Goal: Task Accomplishment & Management: Use online tool/utility

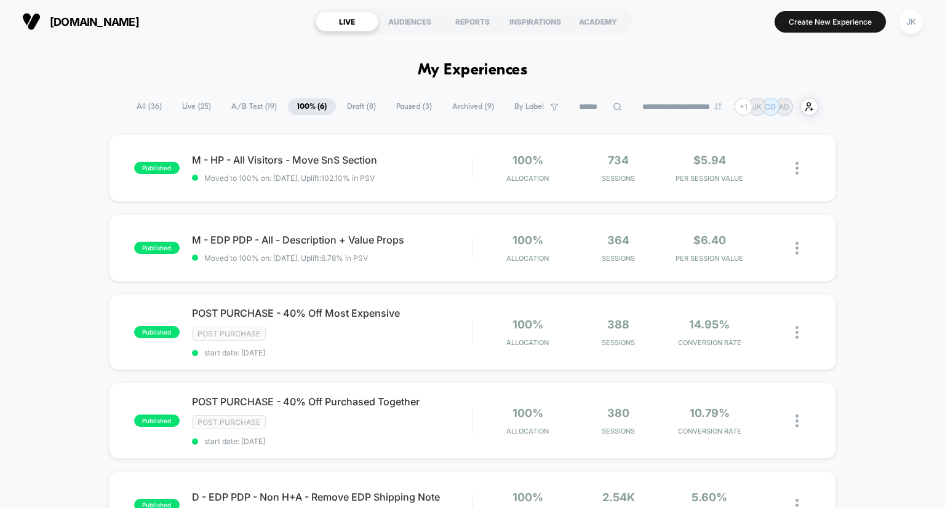
click at [252, 100] on span "A/B Test ( 19 )" at bounding box center [254, 106] width 64 height 17
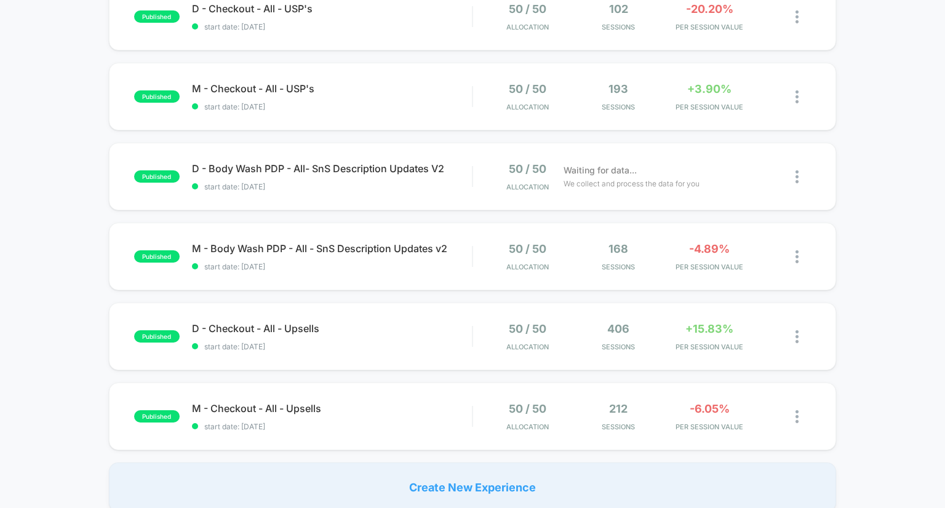
scroll to position [684, 0]
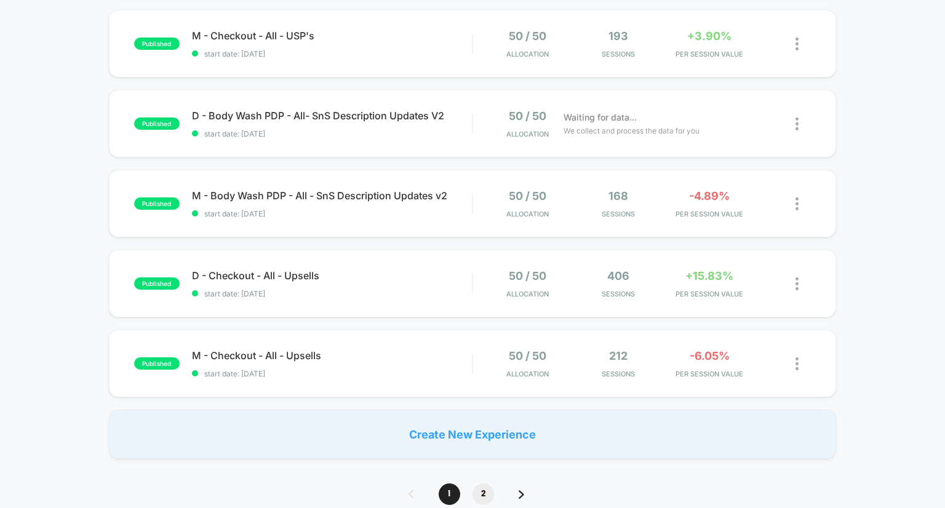
click at [479, 497] on span "2" at bounding box center [484, 495] width 22 height 22
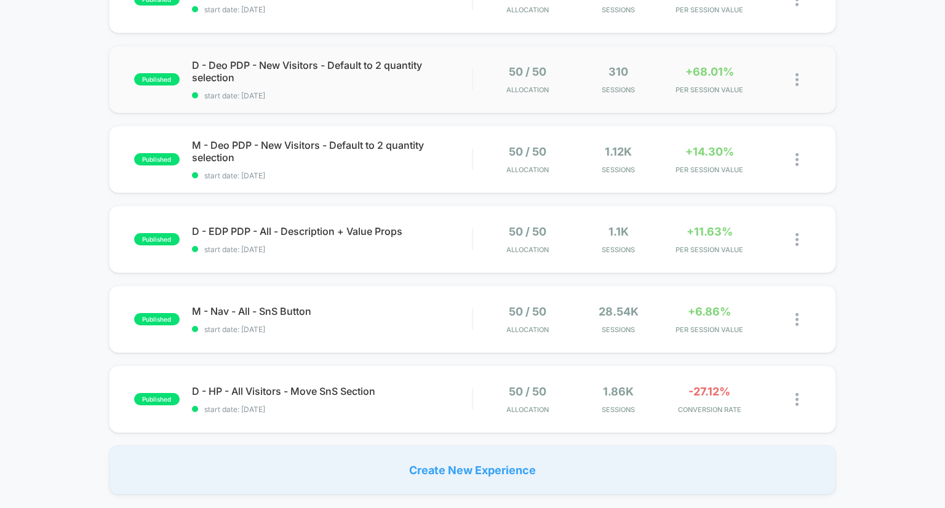
scroll to position [287, 0]
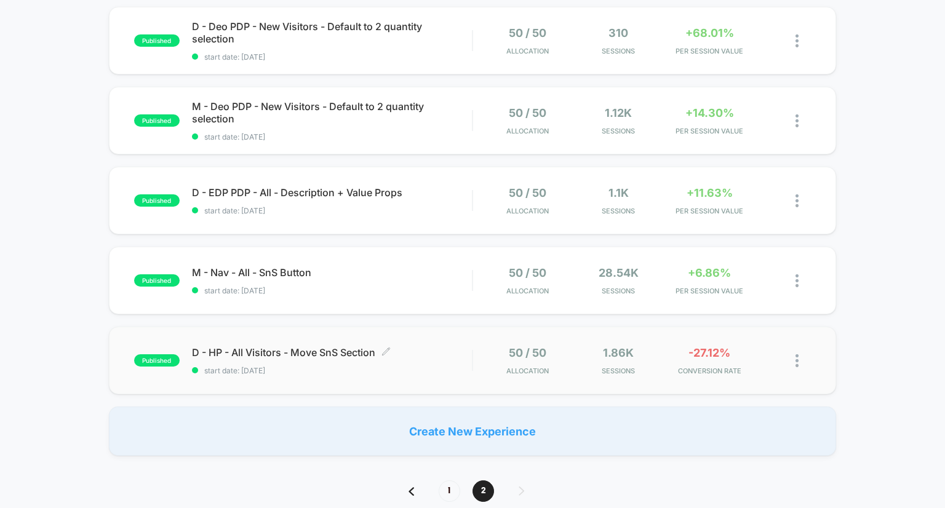
click at [413, 353] on span "D - HP - All Visitors - Move SnS Section Click to edit experience details" at bounding box center [332, 352] width 281 height 12
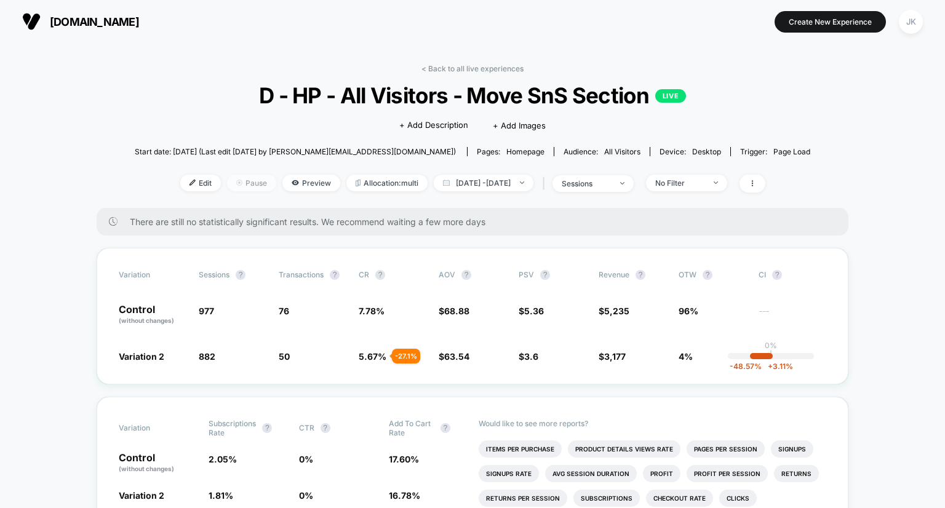
click at [227, 181] on span "Pause" at bounding box center [251, 183] width 49 height 17
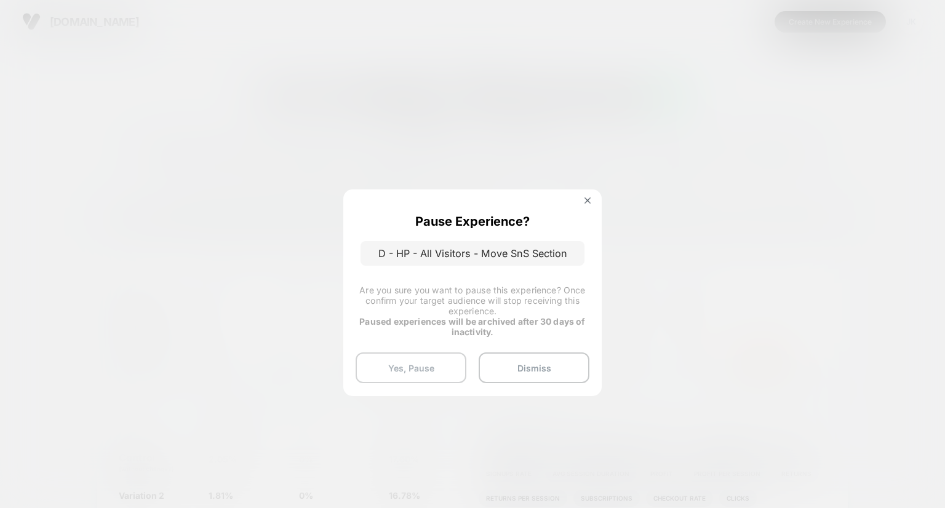
click at [429, 370] on button "Yes, Pause" at bounding box center [411, 368] width 111 height 31
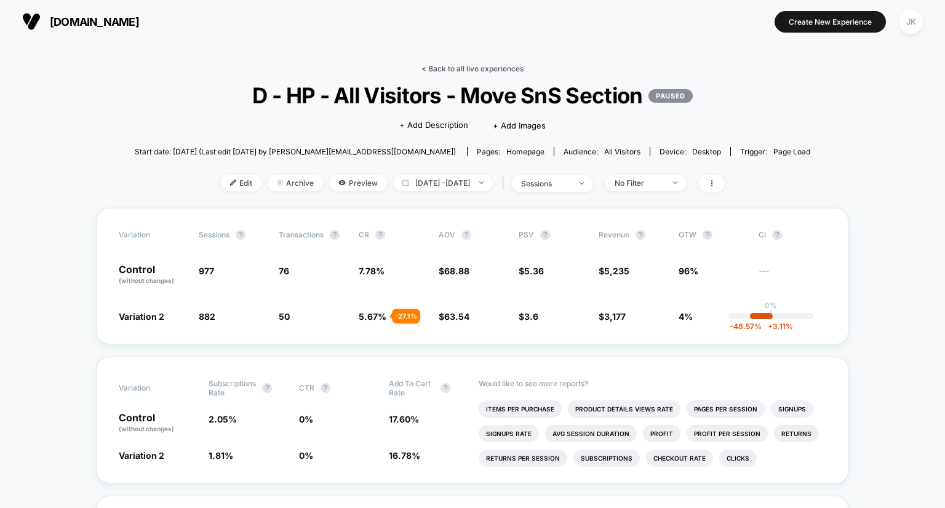
click at [458, 67] on link "< Back to all live experiences" at bounding box center [472, 68] width 102 height 9
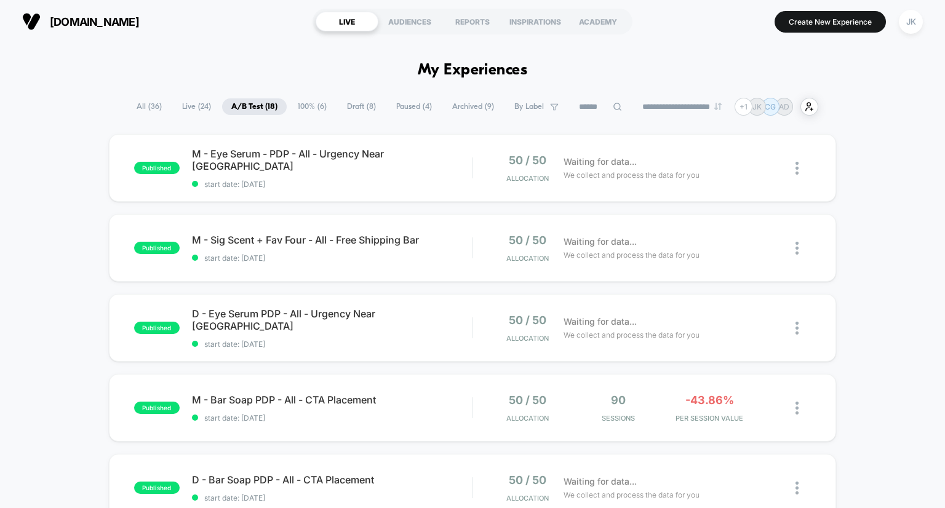
click at [312, 100] on span "100% ( 6 )" at bounding box center [312, 106] width 47 height 17
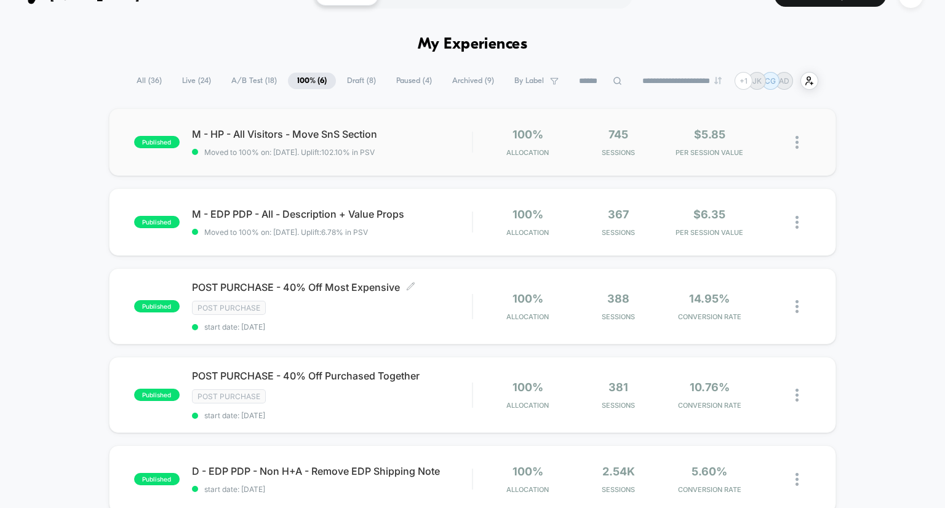
scroll to position [25, 0]
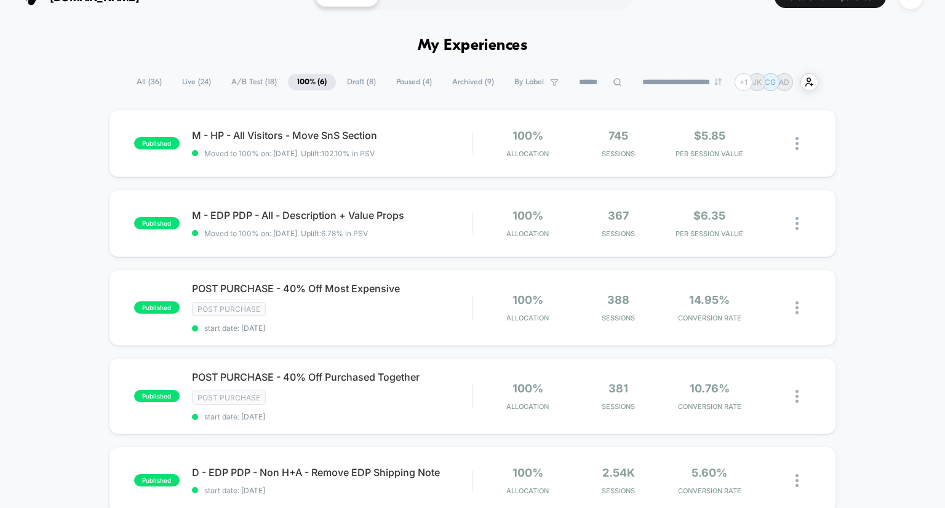
click at [252, 83] on span "A/B Test ( 18 )" at bounding box center [254, 82] width 64 height 17
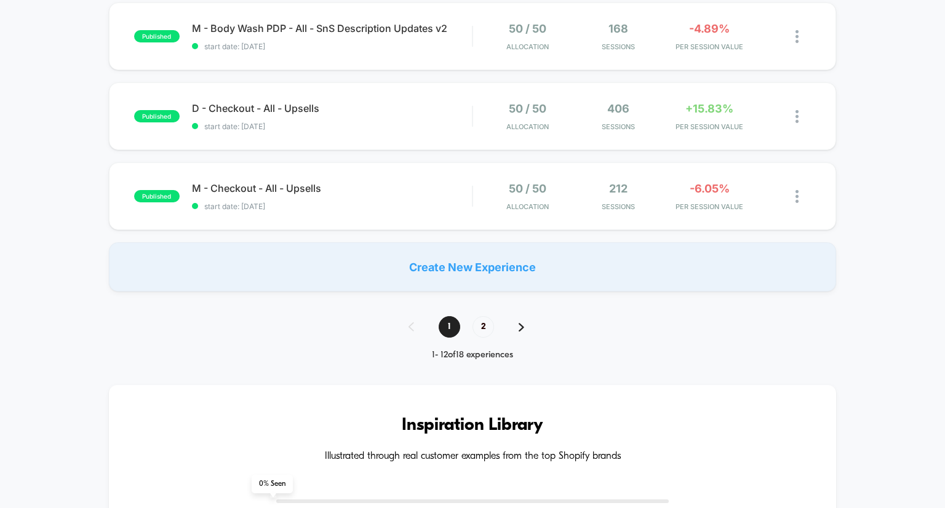
scroll to position [1014, 0]
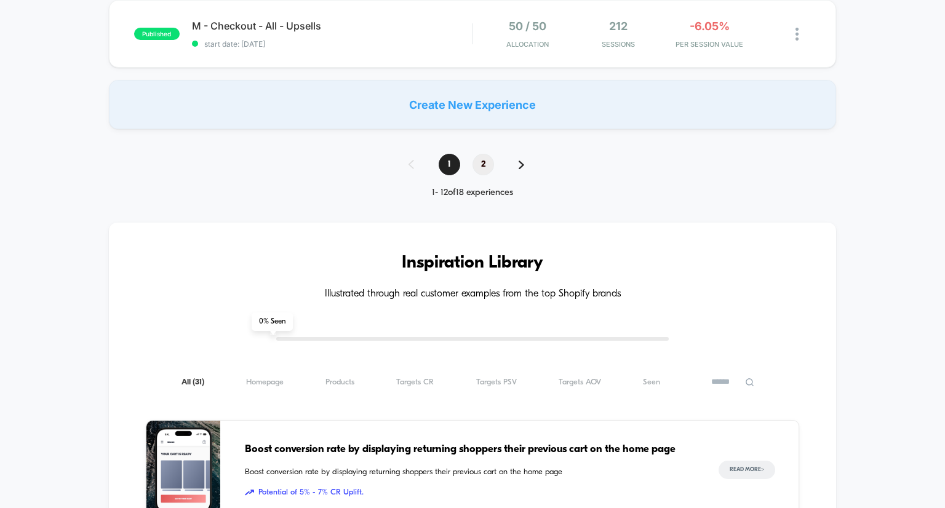
click at [476, 162] on span "2" at bounding box center [484, 165] width 22 height 22
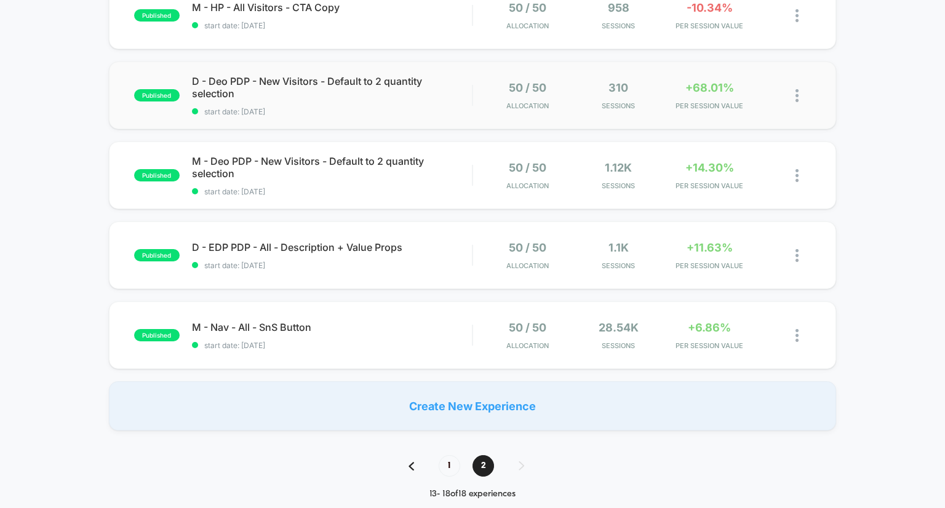
scroll to position [234, 0]
click at [280, 321] on span "M - Nav - All - SnS Button Click to edit experience details" at bounding box center [332, 326] width 281 height 12
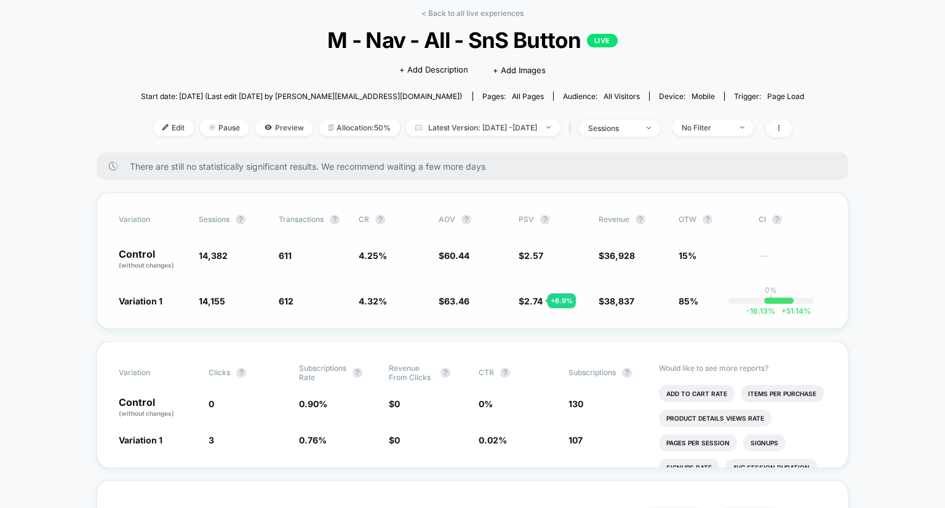
scroll to position [59, 0]
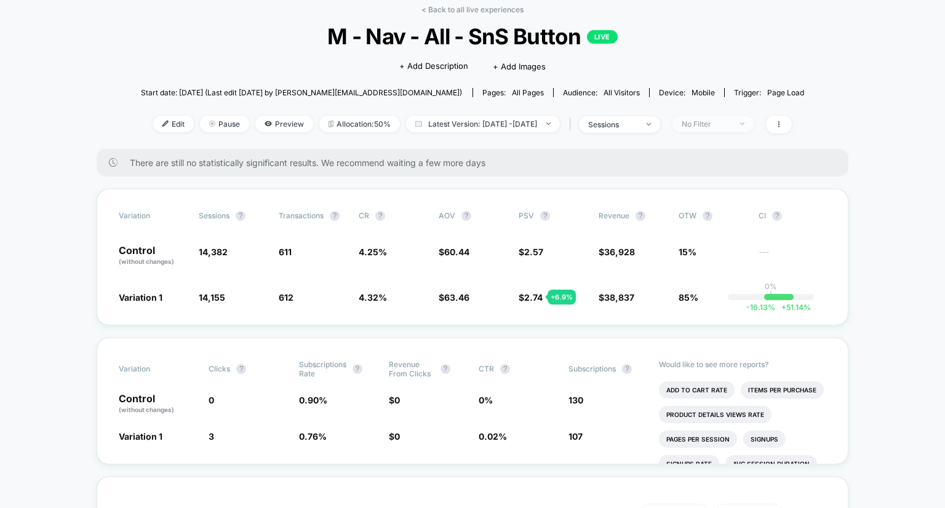
click at [754, 126] on span "No Filter" at bounding box center [713, 124] width 81 height 17
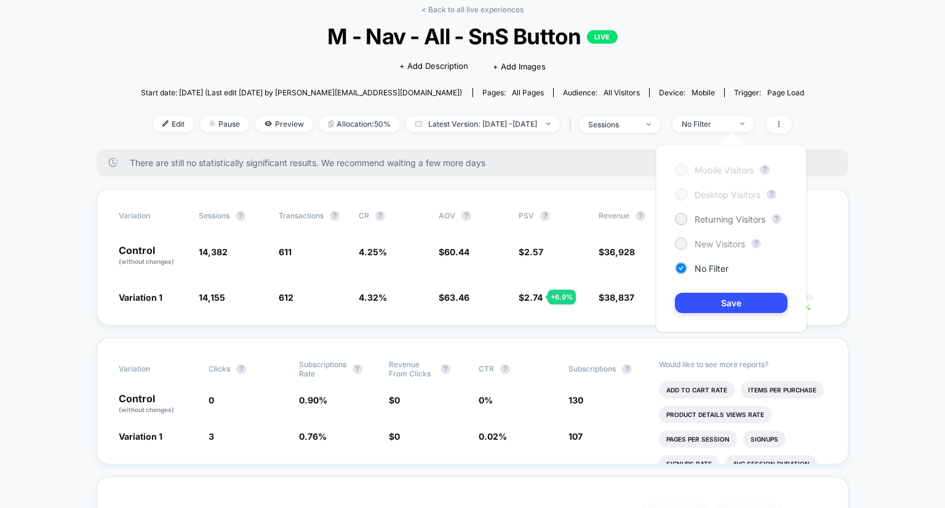
click at [711, 246] on span "New Visitors" at bounding box center [720, 244] width 50 height 10
click at [732, 303] on button "Save" at bounding box center [731, 303] width 113 height 20
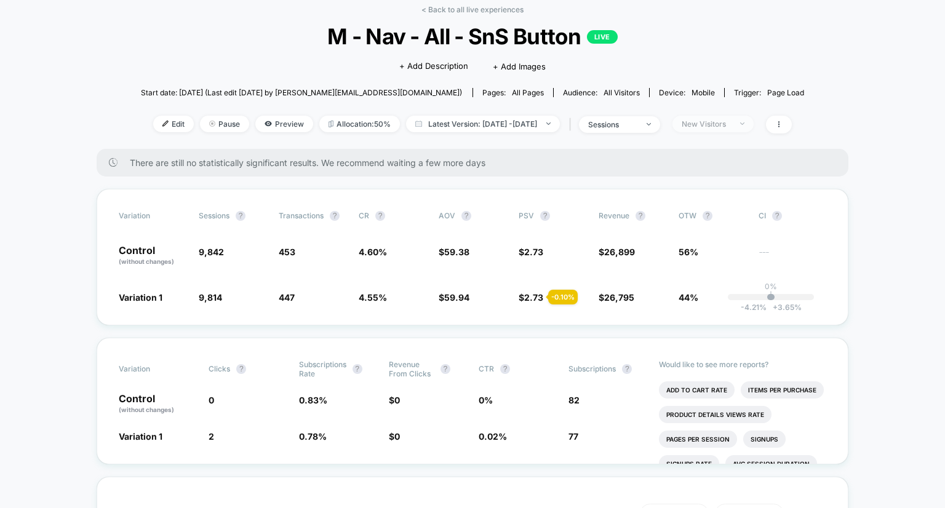
click at [735, 118] on span "New Visitors" at bounding box center [713, 124] width 81 height 17
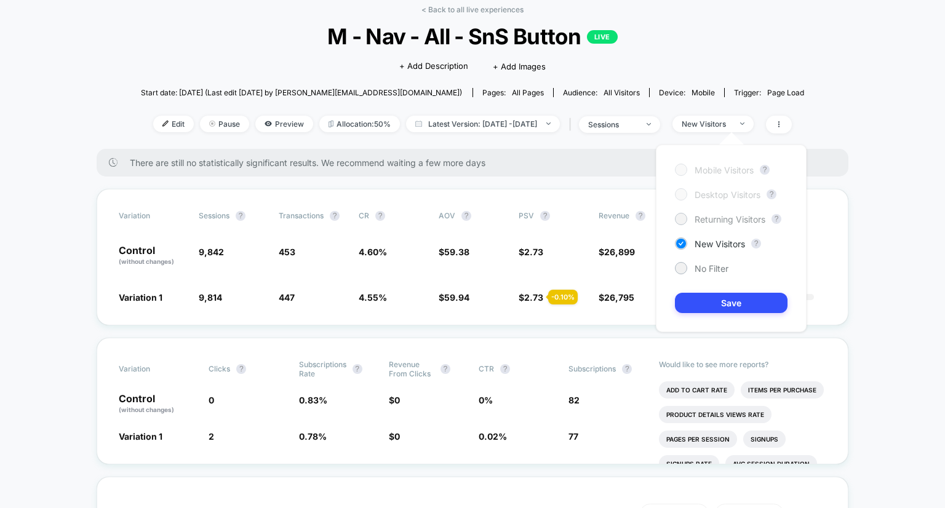
click at [705, 220] on span "Returning Visitors" at bounding box center [730, 219] width 71 height 10
click at [709, 303] on button "Save" at bounding box center [731, 303] width 113 height 20
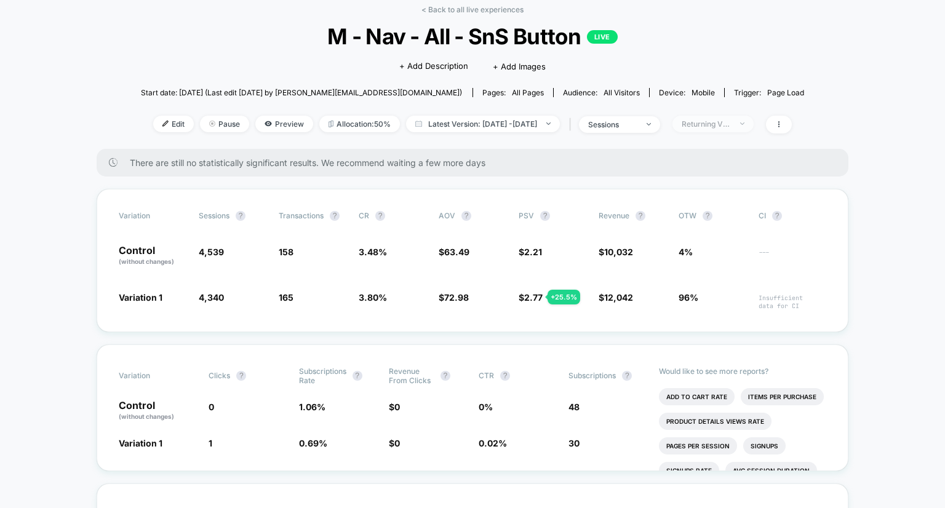
click at [731, 129] on span "Returning Visitors" at bounding box center [713, 124] width 81 height 17
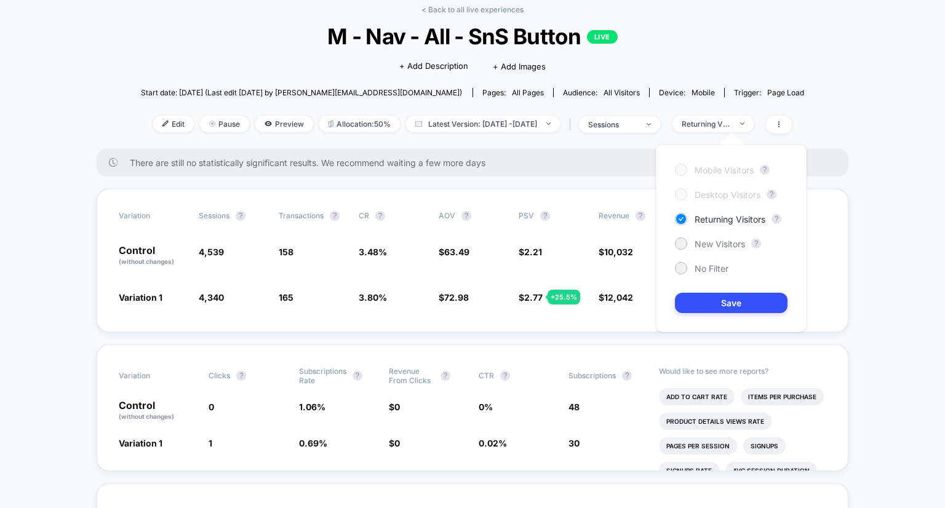
click at [701, 257] on div "Mobile Visitors ? Desktop Visitors ? Returning Visitors ? New Visitors ? No Fil…" at bounding box center [731, 239] width 151 height 188
click at [700, 263] on span "No Filter" at bounding box center [712, 268] width 34 height 10
click at [704, 296] on button "Save" at bounding box center [731, 303] width 113 height 20
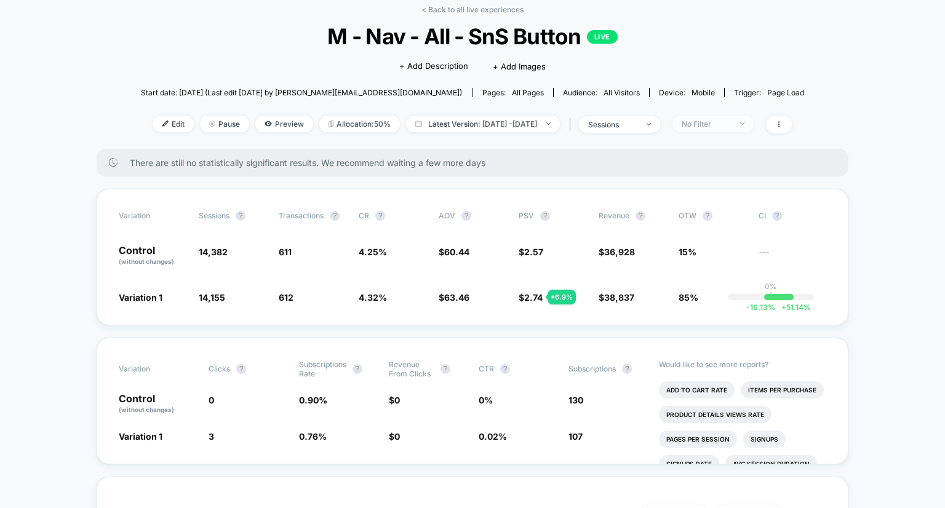
click at [748, 118] on span "No Filter" at bounding box center [713, 124] width 81 height 17
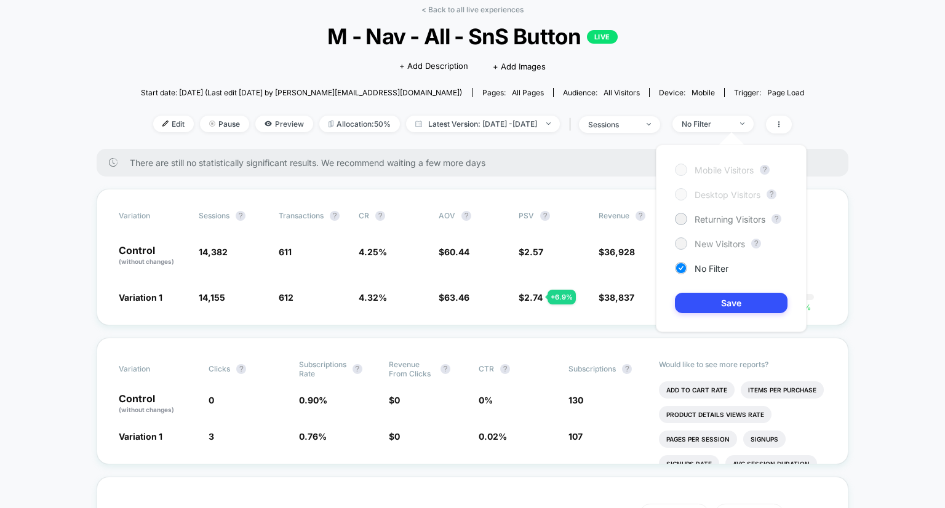
click at [716, 246] on span "New Visitors" at bounding box center [720, 244] width 50 height 10
click at [719, 300] on button "Save" at bounding box center [731, 303] width 113 height 20
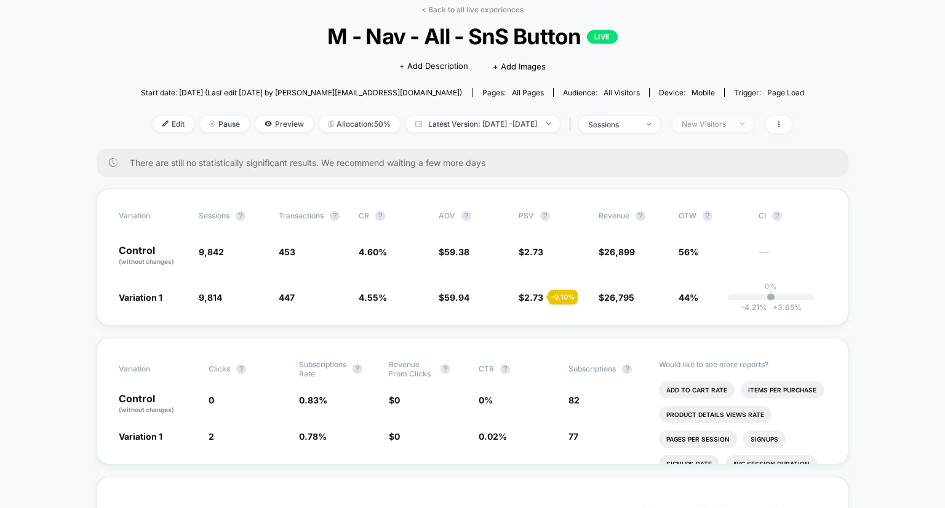
click at [724, 125] on div "New Visitors" at bounding box center [706, 123] width 49 height 9
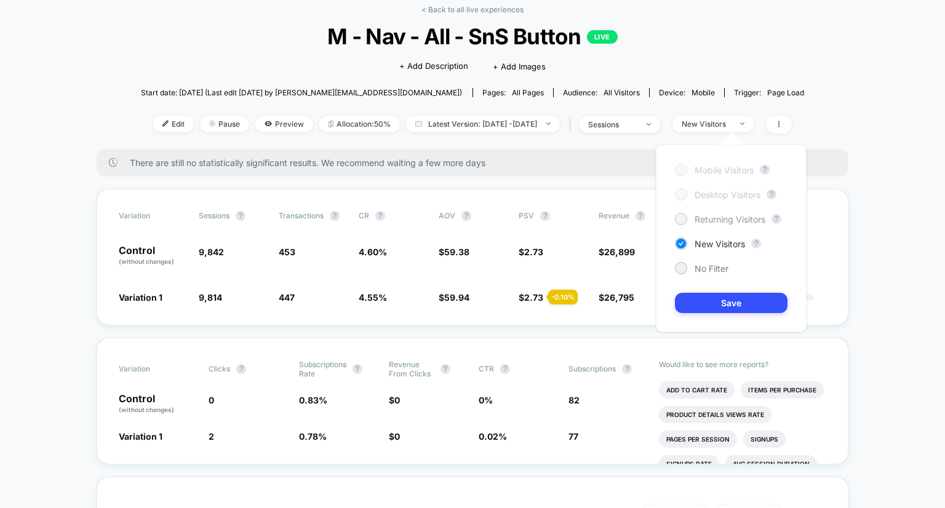
click at [721, 220] on span "Returning Visitors" at bounding box center [730, 219] width 71 height 10
click at [726, 305] on button "Save" at bounding box center [731, 303] width 113 height 20
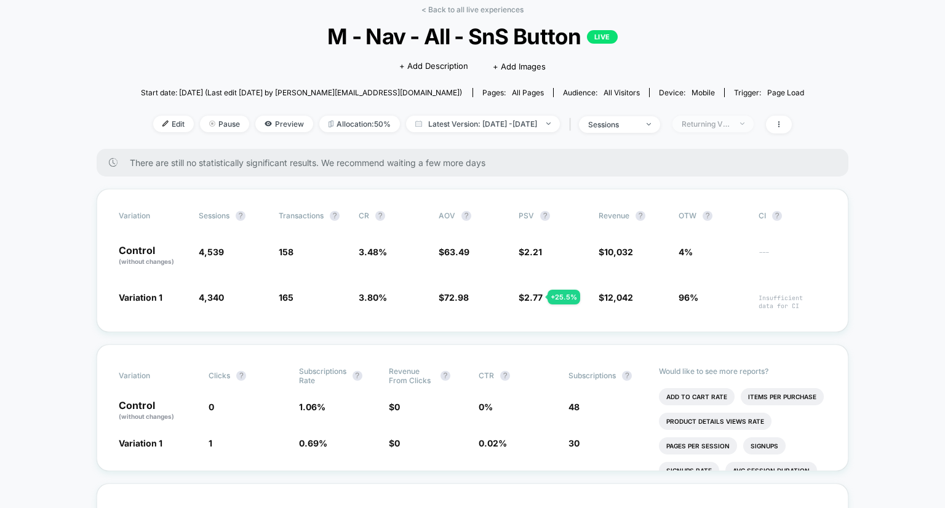
click at [731, 124] on div "Returning Visitors" at bounding box center [706, 123] width 49 height 9
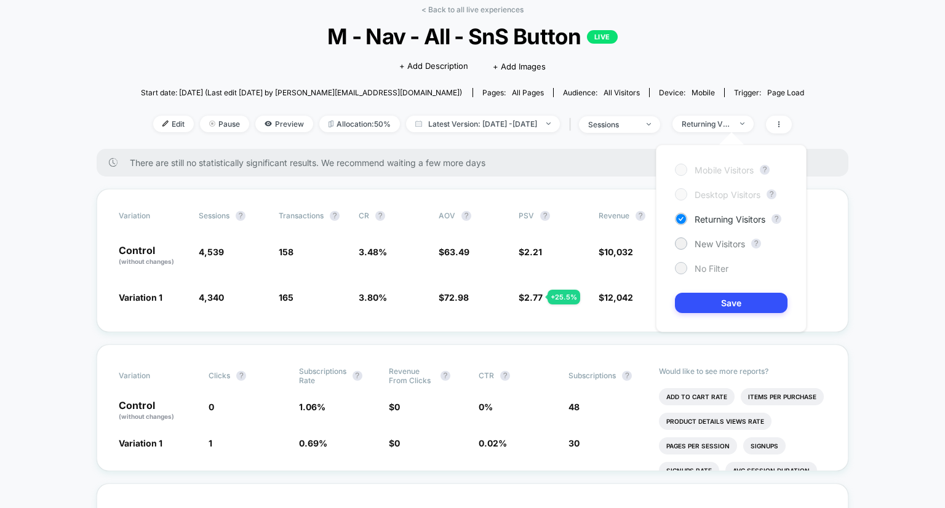
click at [699, 269] on span "No Filter" at bounding box center [712, 268] width 34 height 10
click at [721, 307] on button "Save" at bounding box center [731, 303] width 113 height 20
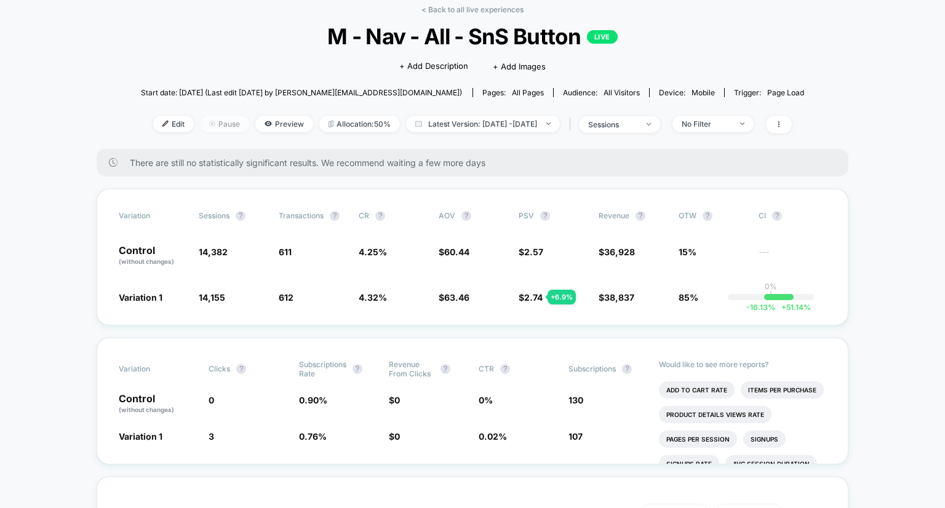
click at [210, 124] on span "Pause" at bounding box center [224, 124] width 49 height 17
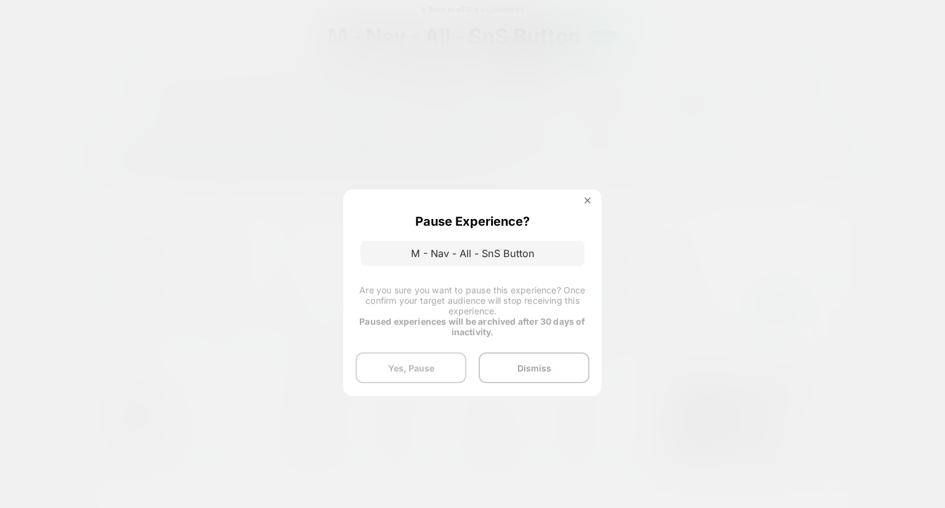
click at [433, 367] on button "Yes, Pause" at bounding box center [411, 368] width 111 height 31
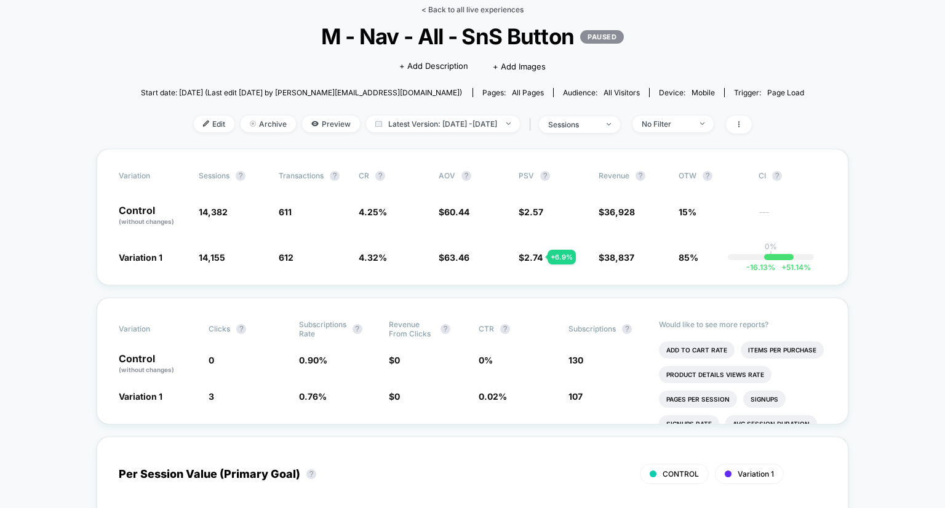
click at [460, 12] on link "< Back to all live experiences" at bounding box center [472, 9] width 102 height 9
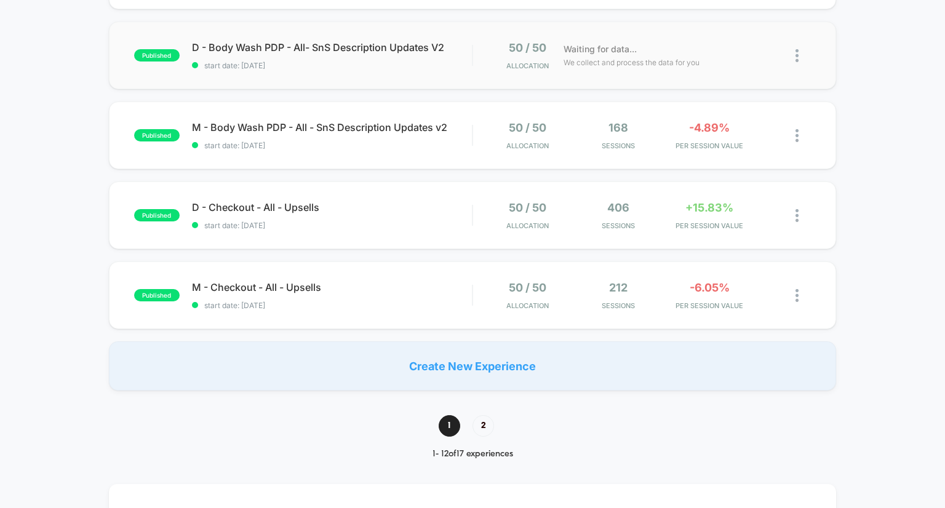
scroll to position [777, 0]
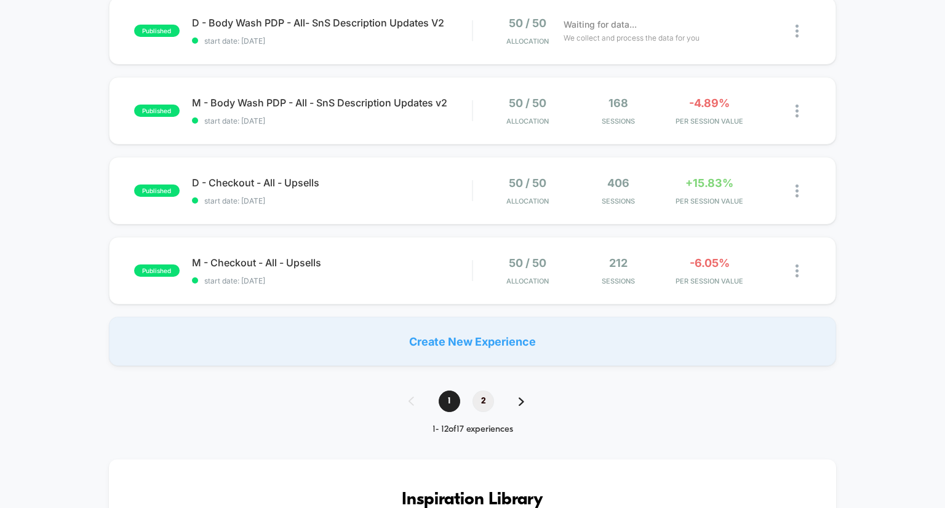
click at [474, 405] on span "2" at bounding box center [484, 402] width 22 height 22
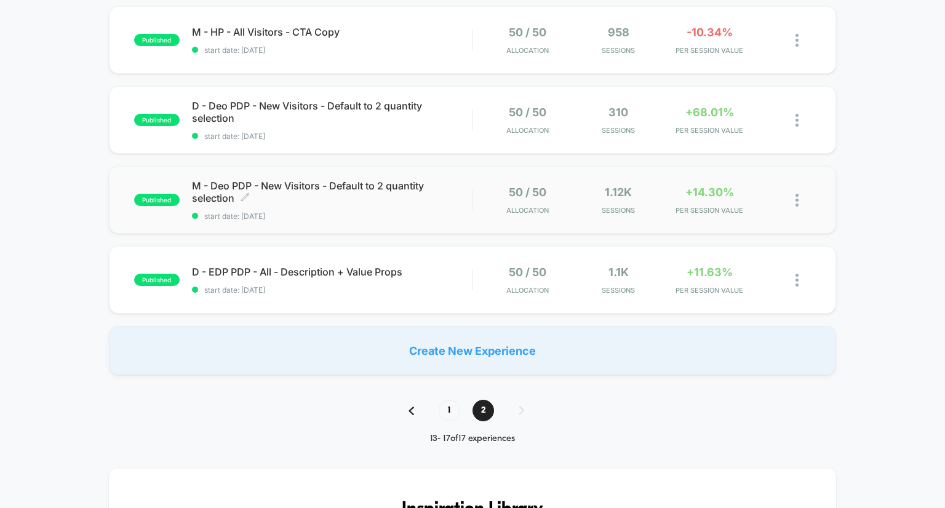
scroll to position [209, 0]
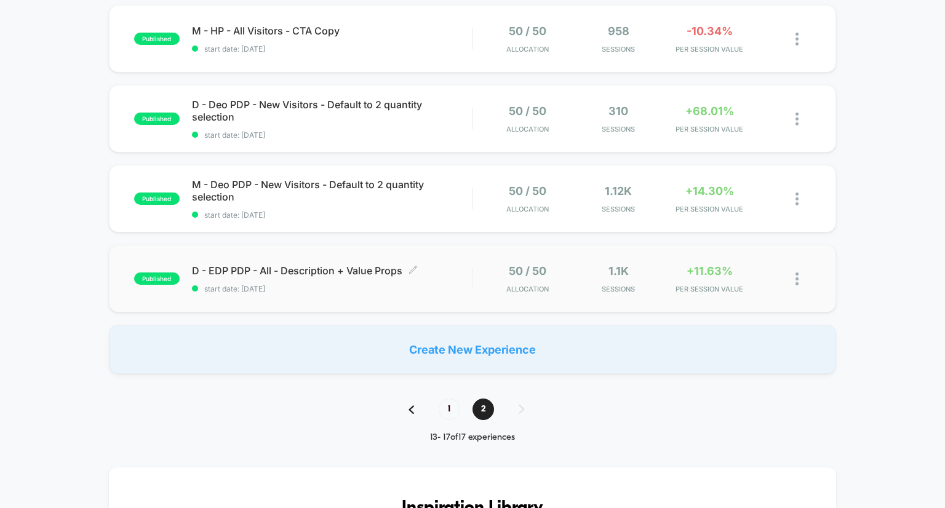
click at [356, 269] on span "D - EDP PDP - All - Description + Value Props Click to edit experience details" at bounding box center [332, 271] width 281 height 12
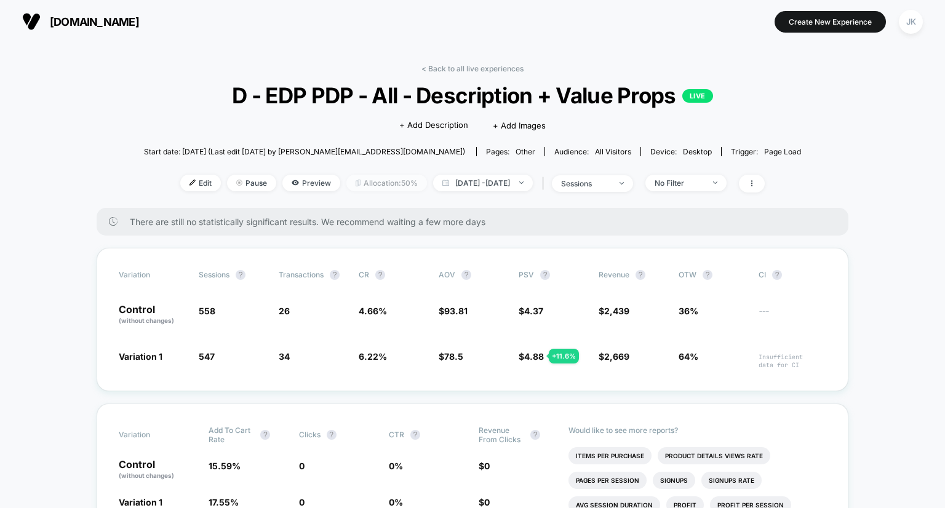
click at [376, 184] on span "Allocation: 50%" at bounding box center [386, 183] width 81 height 17
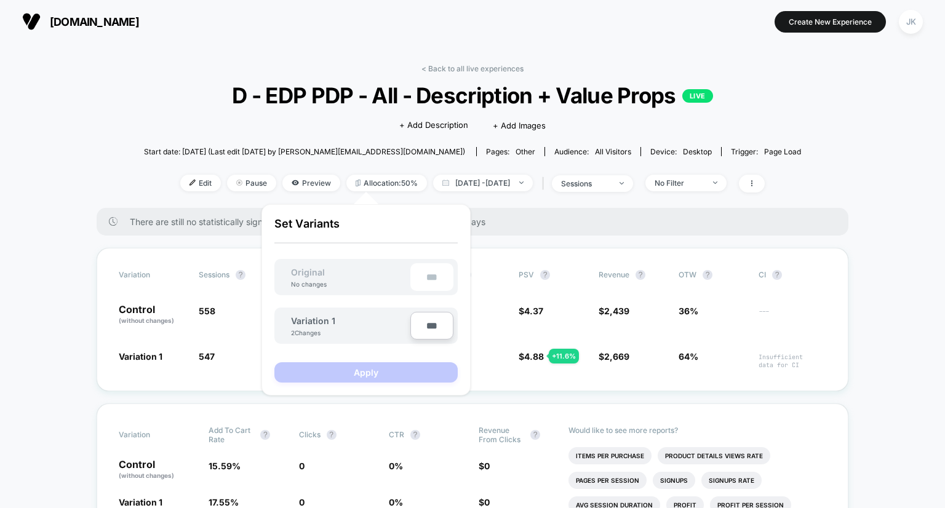
type input "***"
type input "**"
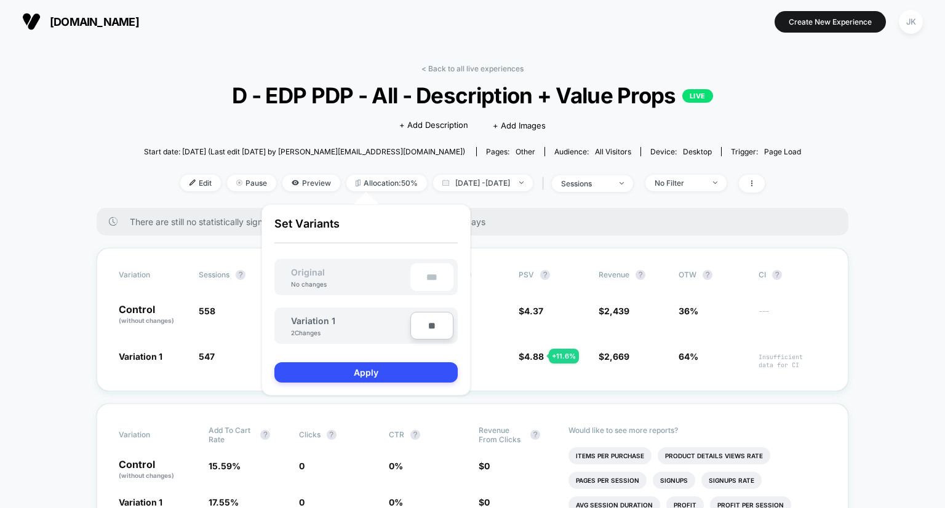
type input "***"
type input "**"
type input "****"
click at [398, 375] on button "Apply" at bounding box center [365, 372] width 183 height 20
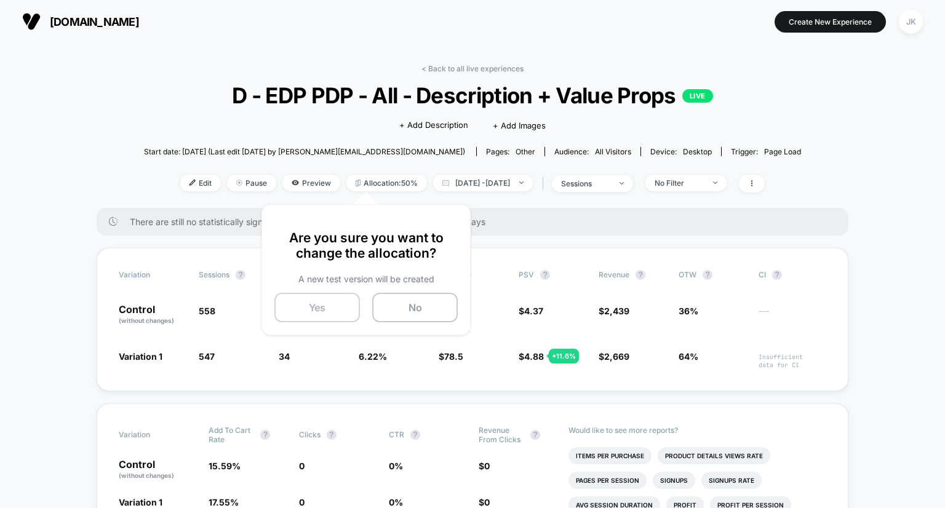
click at [330, 307] on button "Yes" at bounding box center [317, 308] width 86 height 30
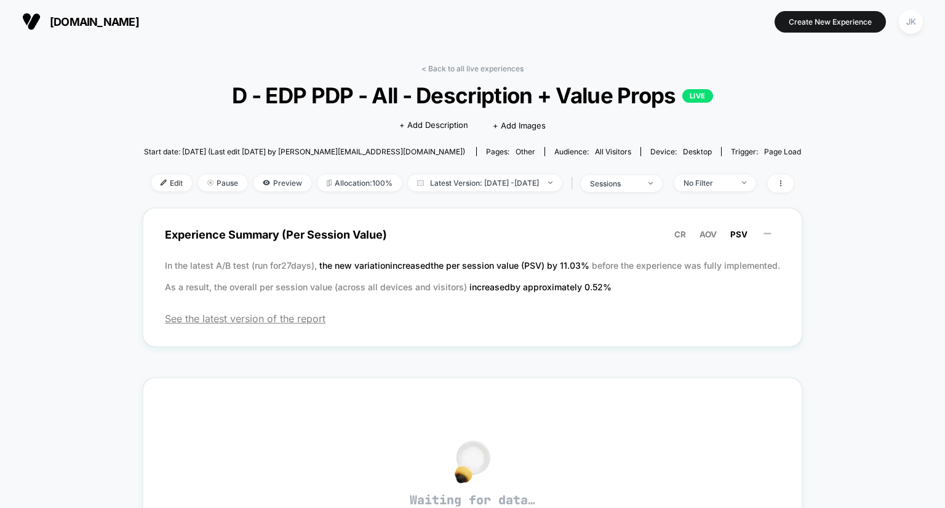
scroll to position [28, 0]
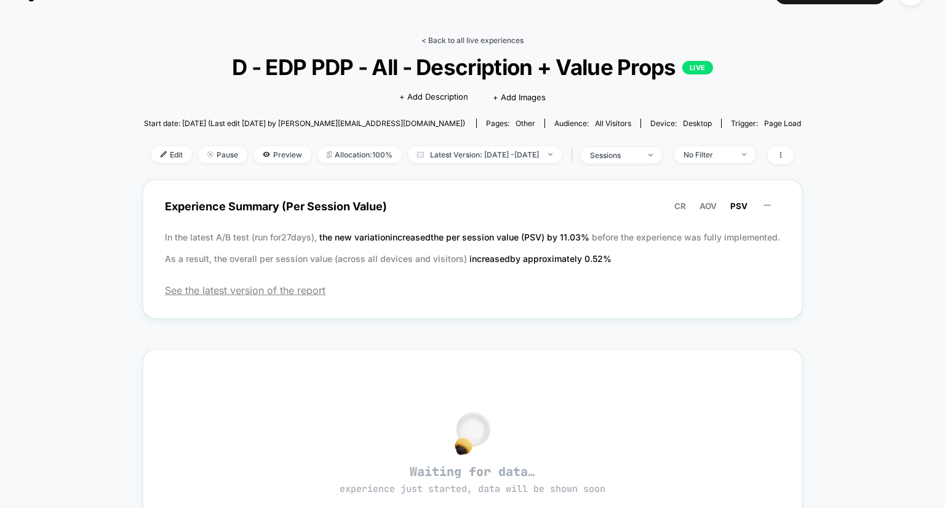
click at [482, 39] on link "< Back to all live experiences" at bounding box center [472, 40] width 102 height 9
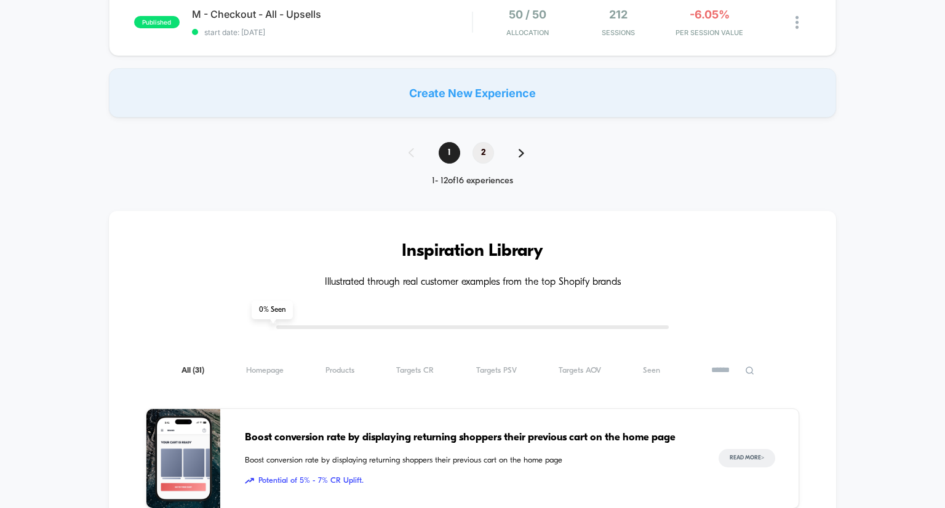
scroll to position [1025, 0]
click at [492, 153] on span "2" at bounding box center [484, 154] width 22 height 22
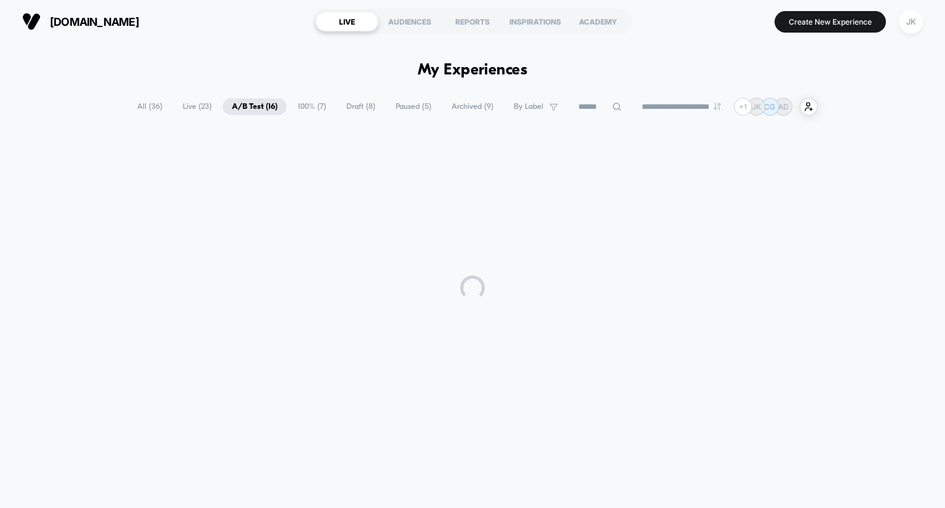
scroll to position [0, 0]
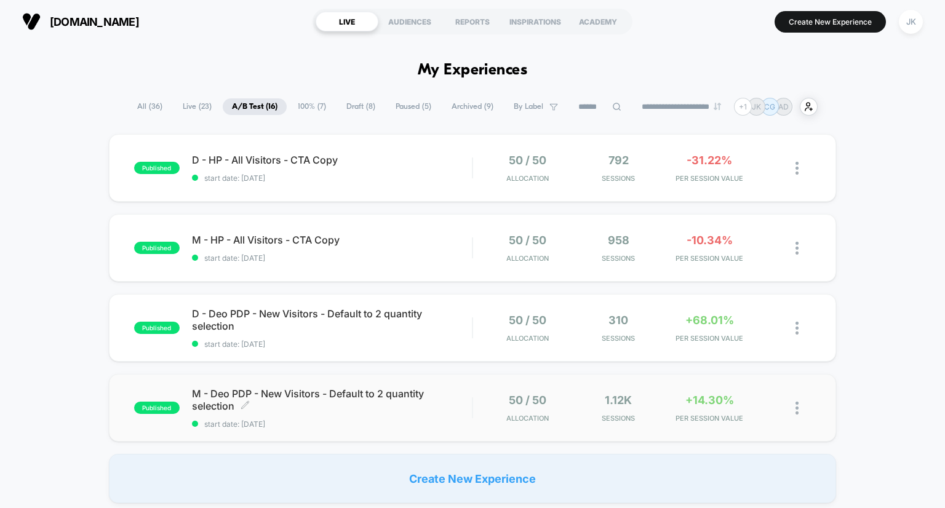
click at [374, 394] on span "M - Deo PDP - New Visitors - Default to 2 quantity selection Click to edit expe…" at bounding box center [332, 400] width 281 height 25
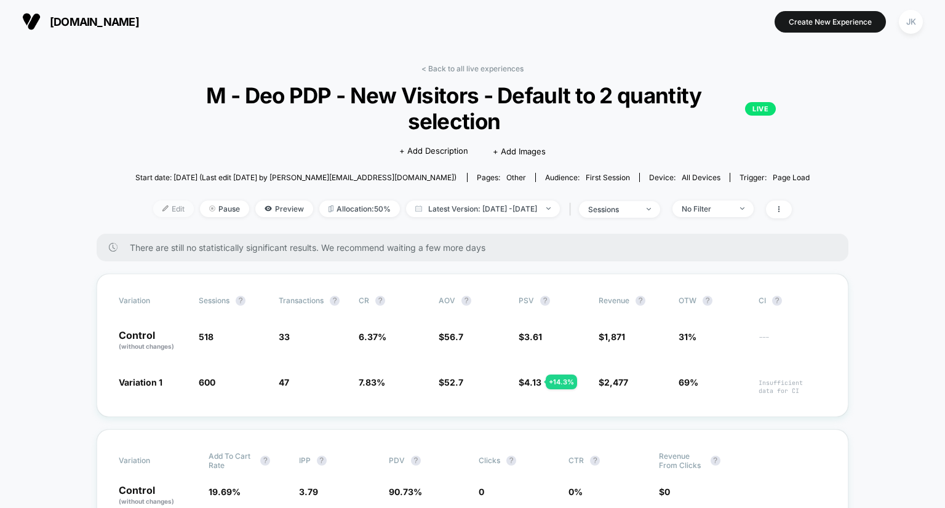
click at [155, 213] on span "Edit" at bounding box center [173, 209] width 41 height 17
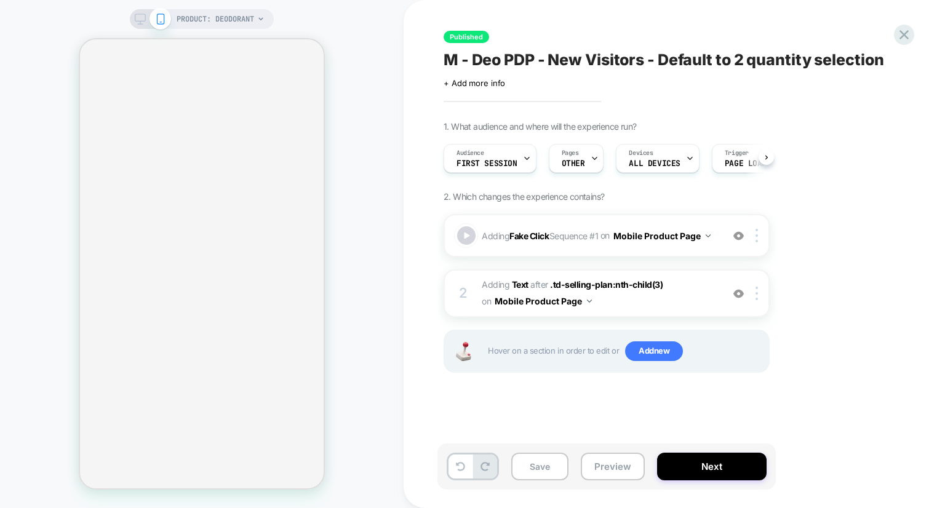
scroll to position [0, 1]
click at [498, 160] on span "First Session" at bounding box center [486, 163] width 61 height 9
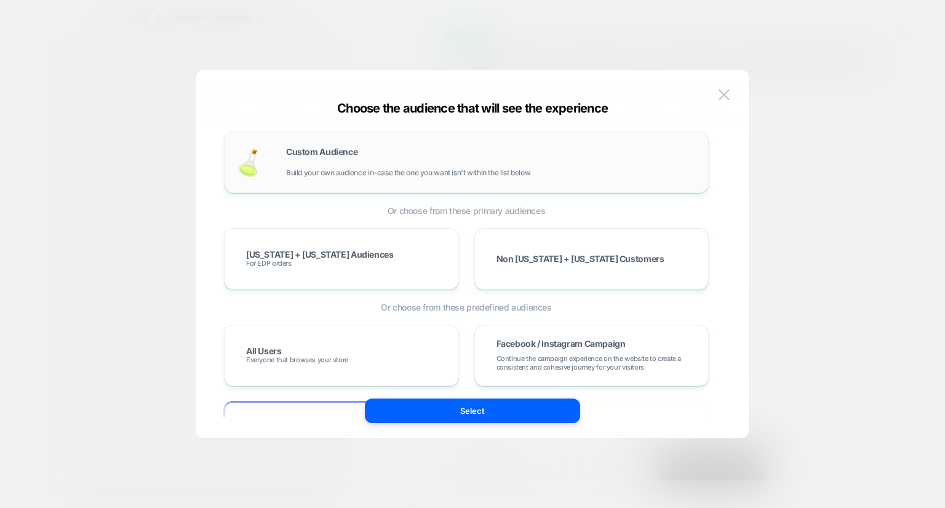
click at [299, 170] on span "Build your own audience in-case the one you want isn't within the list below" at bounding box center [408, 173] width 244 height 9
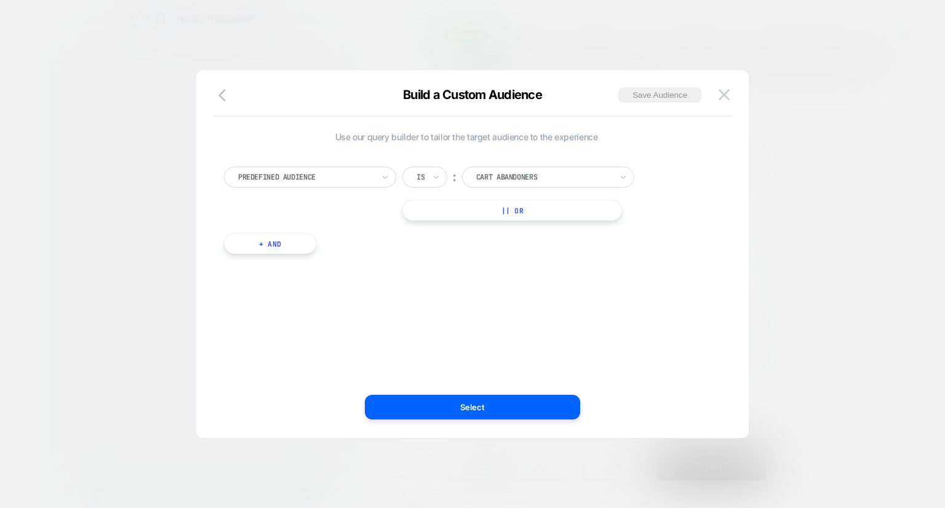
click at [217, 109] on div "Build a Custom Audience Save Audience" at bounding box center [472, 102] width 553 height 30
click at [222, 96] on icon "button" at bounding box center [225, 95] width 15 height 15
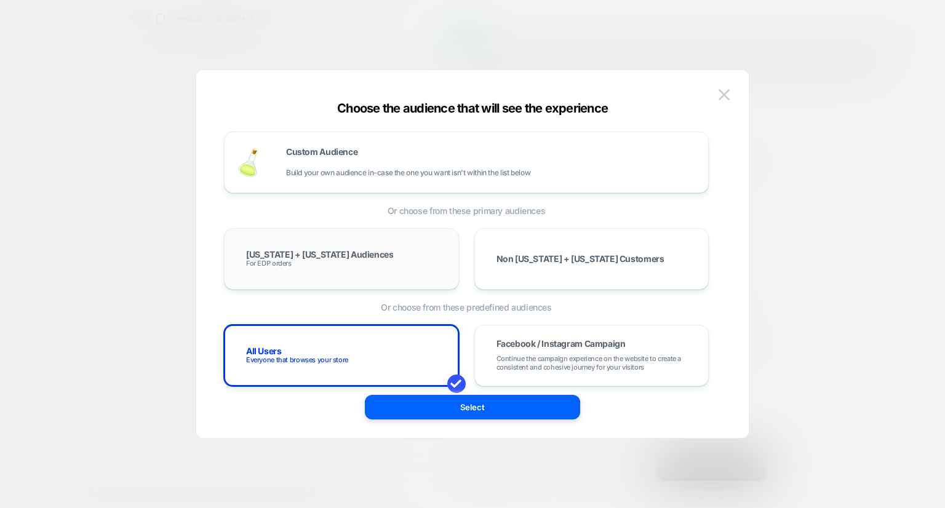
click at [309, 265] on div "[US_STATE] + [US_STATE] Audiences For EDP orders" at bounding box center [341, 259] width 209 height 36
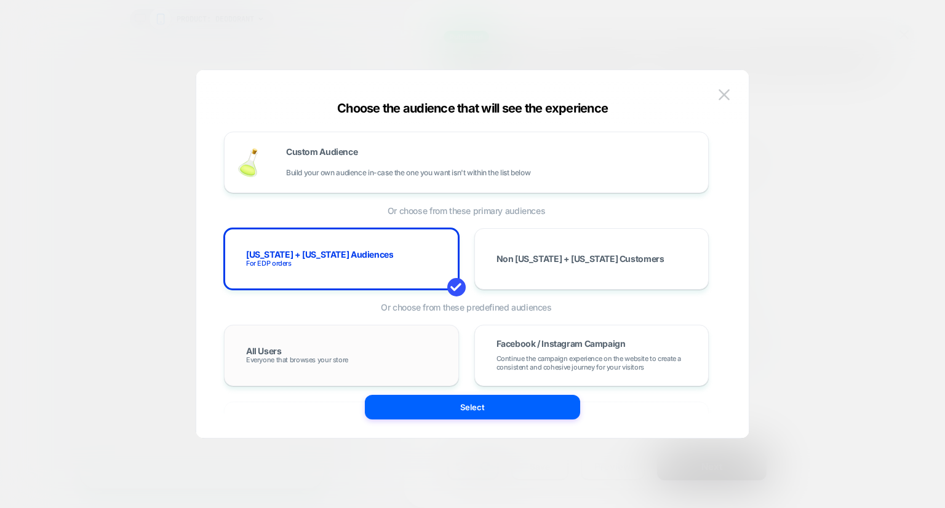
click at [315, 373] on div "All Users Everyone that browses your store" at bounding box center [341, 356] width 235 height 62
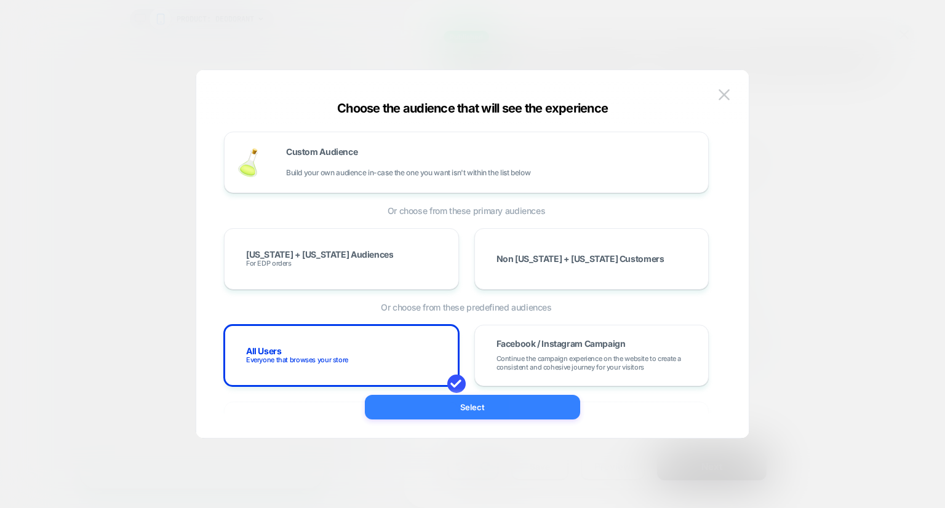
click at [451, 405] on button "Select" at bounding box center [472, 407] width 215 height 25
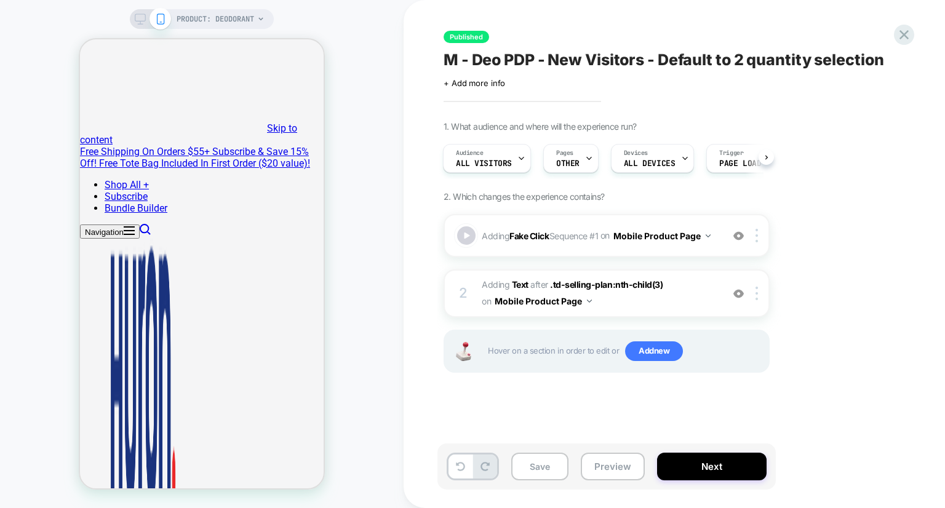
scroll to position [0, 0]
click at [539, 476] on button "Save" at bounding box center [539, 467] width 57 height 28
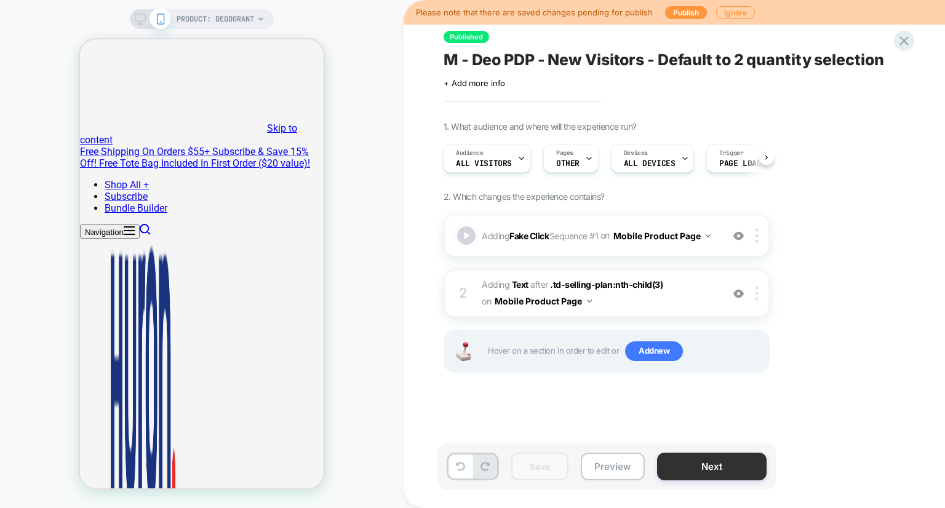
click at [698, 464] on button "Next" at bounding box center [712, 467] width 110 height 28
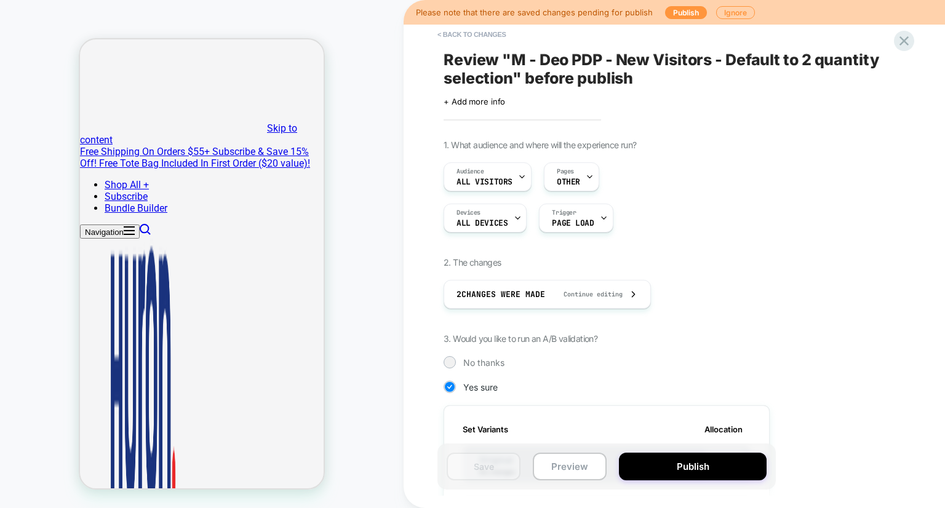
scroll to position [0, 1]
click at [668, 462] on button "Publish" at bounding box center [693, 467] width 148 height 28
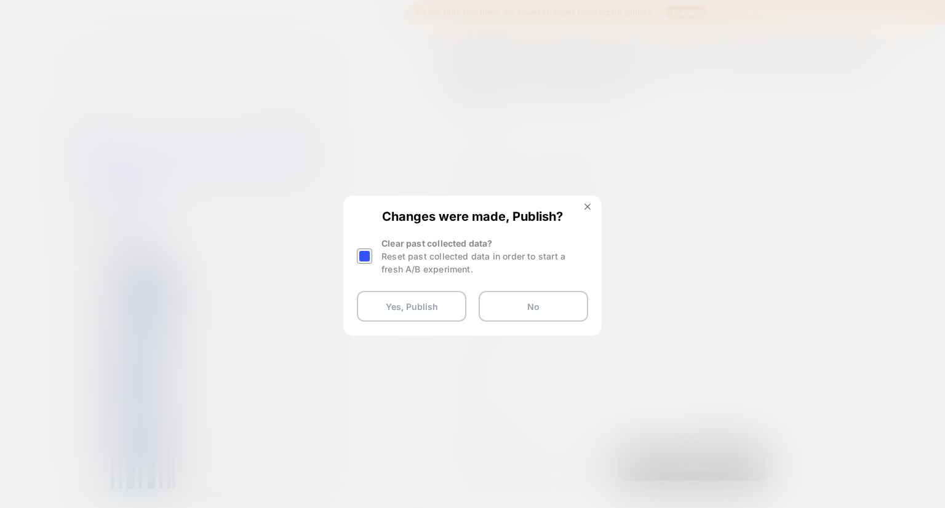
click at [652, 193] on div at bounding box center [472, 254] width 945 height 508
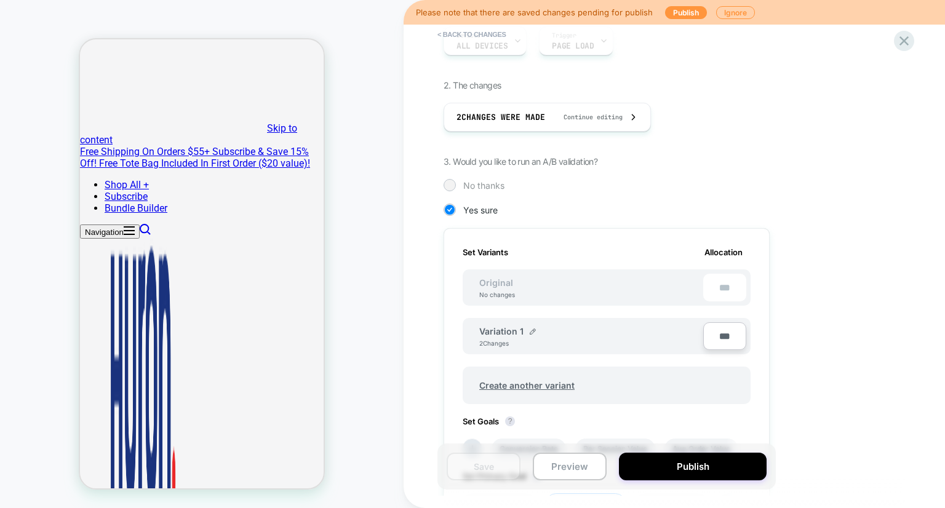
click at [494, 181] on span "No thanks" at bounding box center [483, 185] width 41 height 10
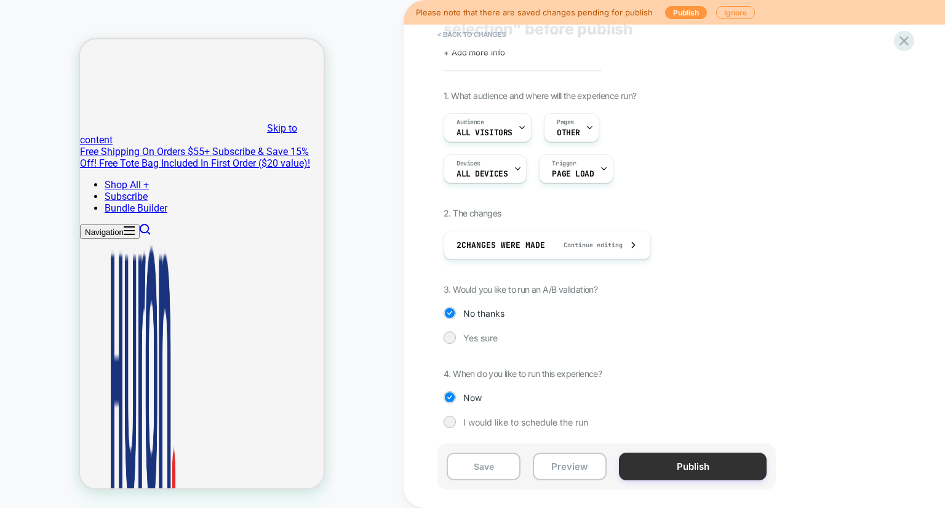
click at [682, 464] on button "Publish" at bounding box center [693, 467] width 148 height 28
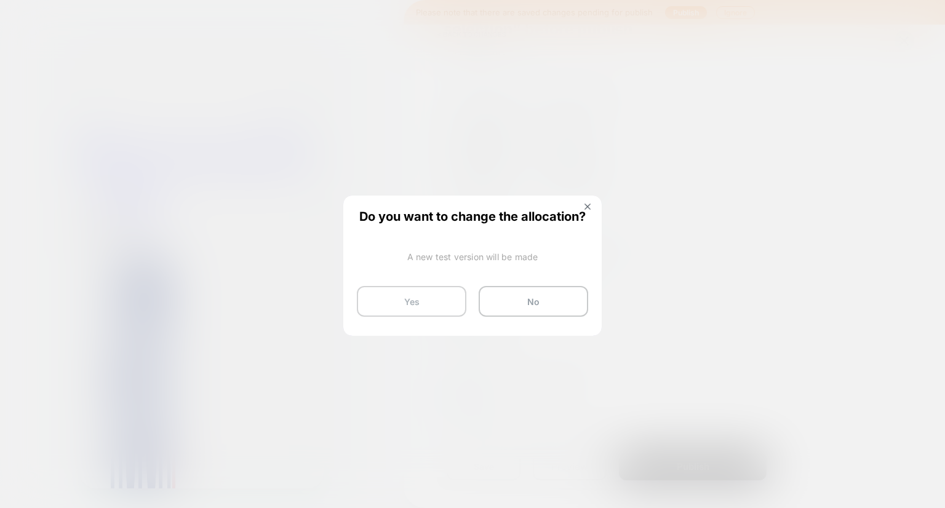
click at [416, 301] on button "Yes" at bounding box center [412, 301] width 110 height 31
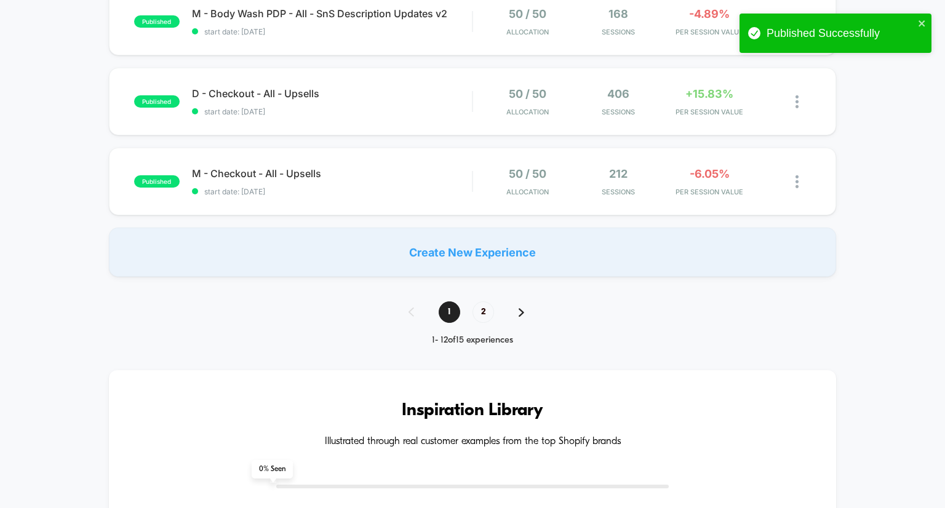
scroll to position [893, 0]
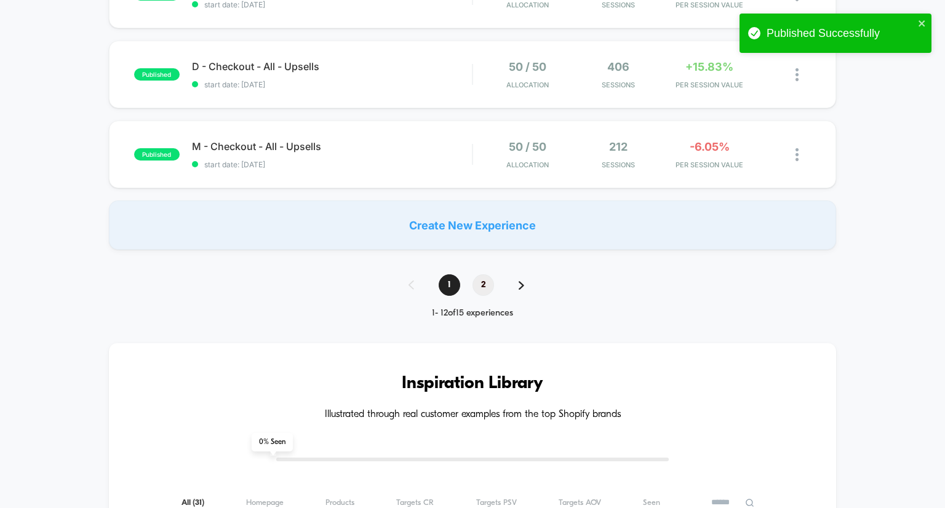
click at [481, 279] on span "2" at bounding box center [484, 285] width 22 height 22
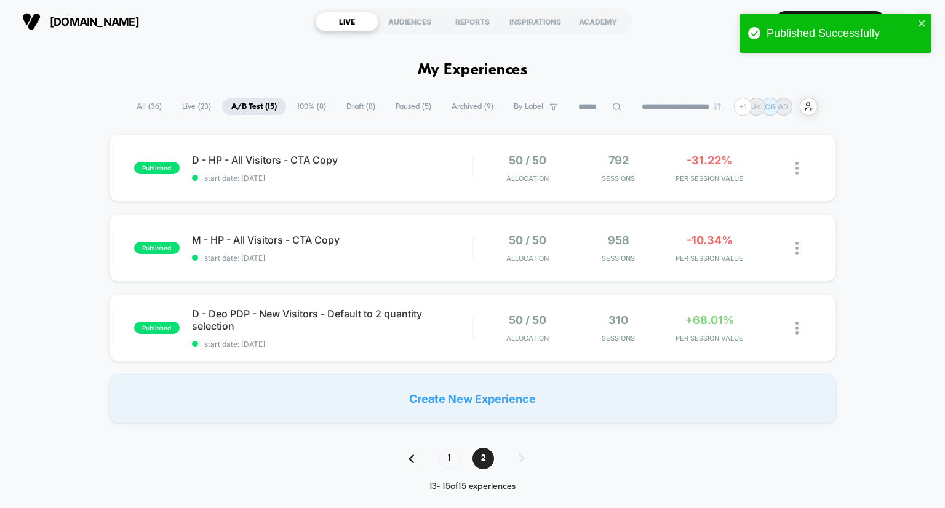
scroll to position [28, 0]
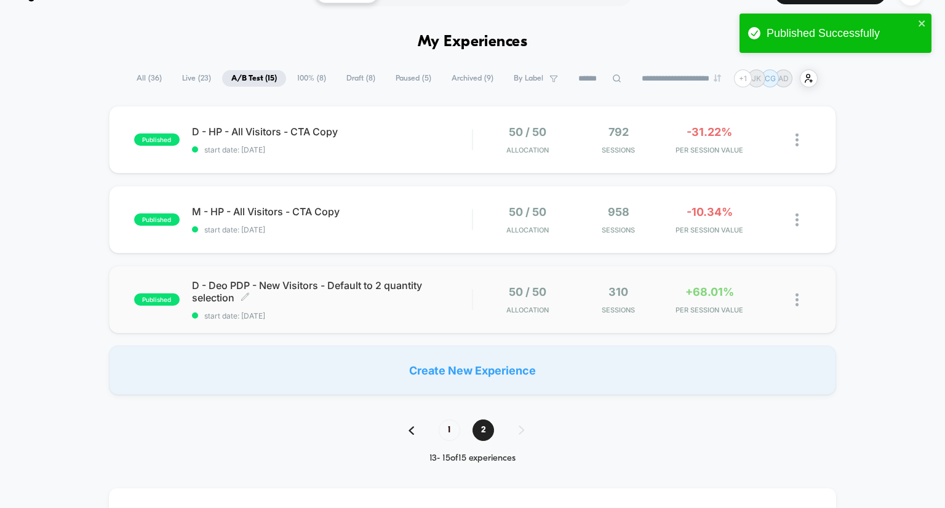
click at [383, 287] on span "D - Deo PDP - New Visitors - Default to 2 quantity selection Click to edit expe…" at bounding box center [332, 291] width 281 height 25
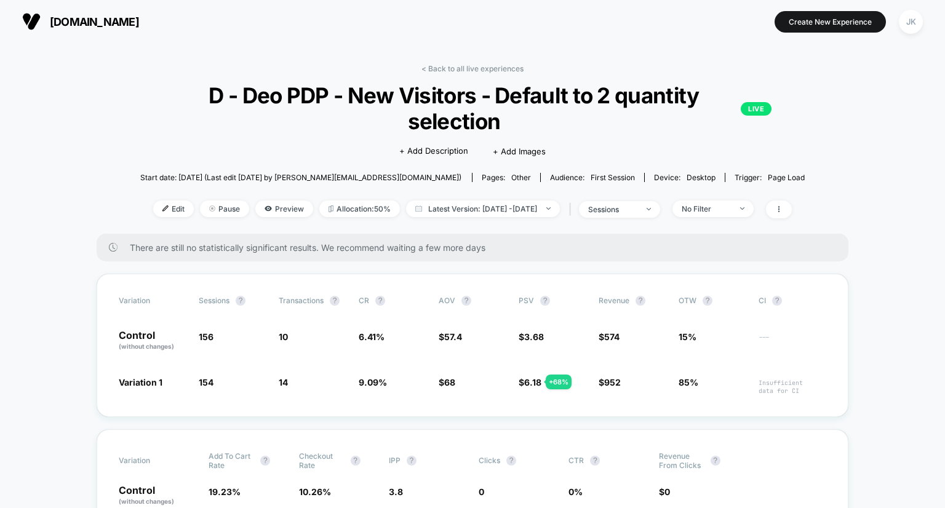
click at [444, 66] on link "< Back to all live experiences" at bounding box center [472, 68] width 102 height 9
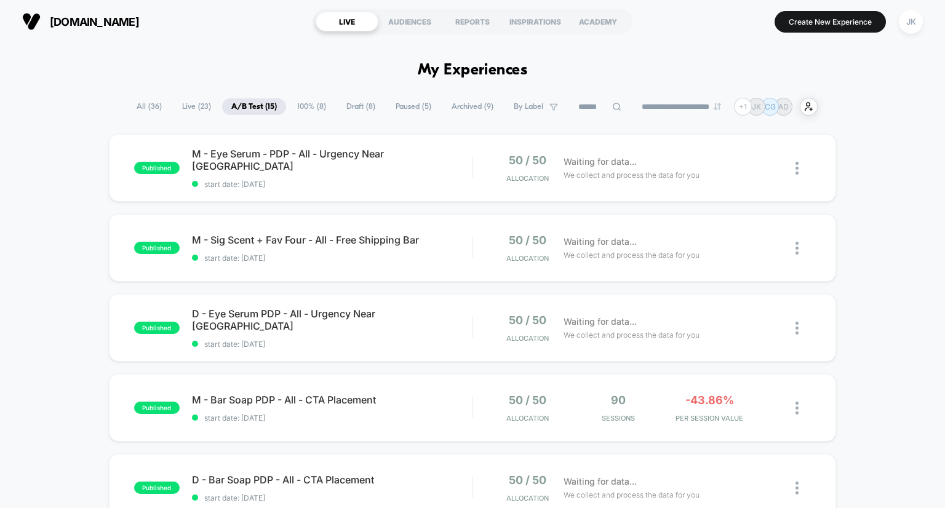
click at [486, 104] on span "Archived ( 9 )" at bounding box center [472, 106] width 60 height 17
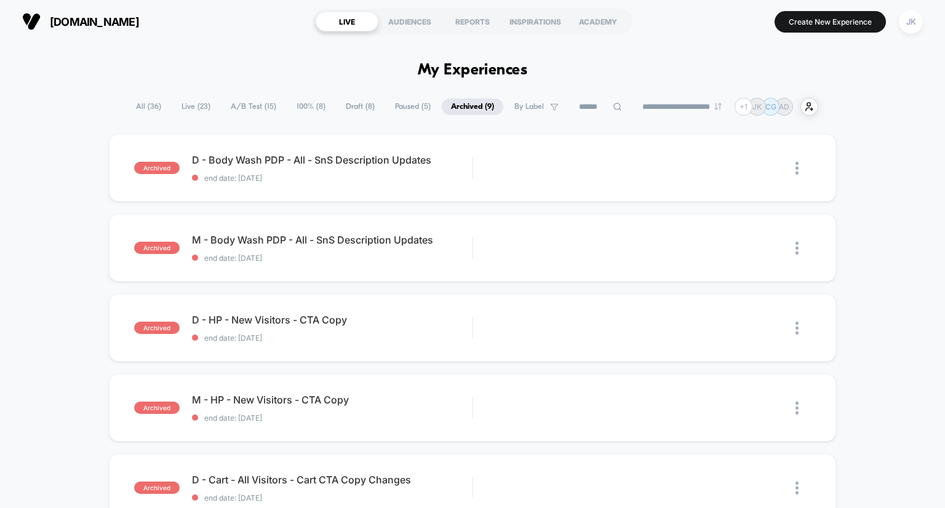
click at [405, 106] on span "Paused ( 5 )" at bounding box center [413, 106] width 54 height 17
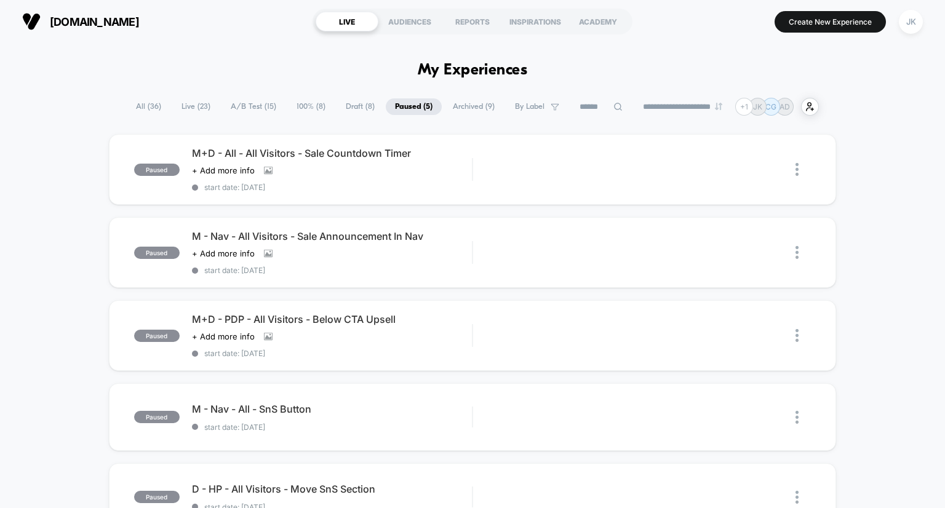
click at [348, 102] on span "Draft ( 8 )" at bounding box center [360, 106] width 47 height 17
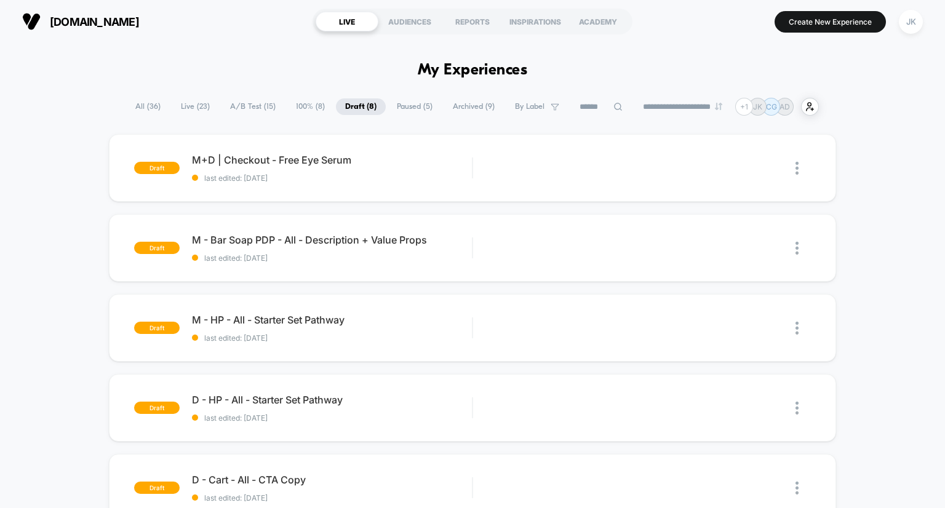
click at [306, 101] on span "100% ( 8 )" at bounding box center [310, 106] width 47 height 17
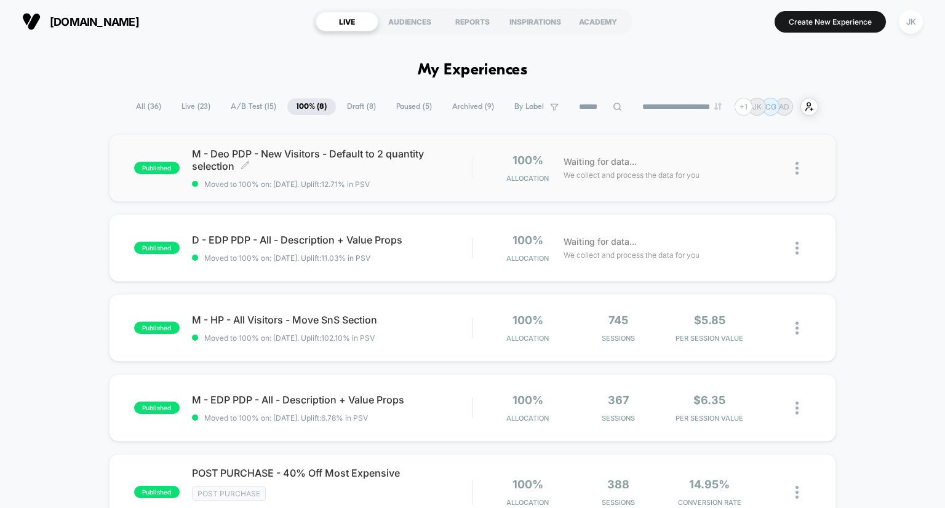
click at [295, 152] on span "M - Deo PDP - New Visitors - Default to 2 quantity selection Click to edit expe…" at bounding box center [332, 160] width 281 height 25
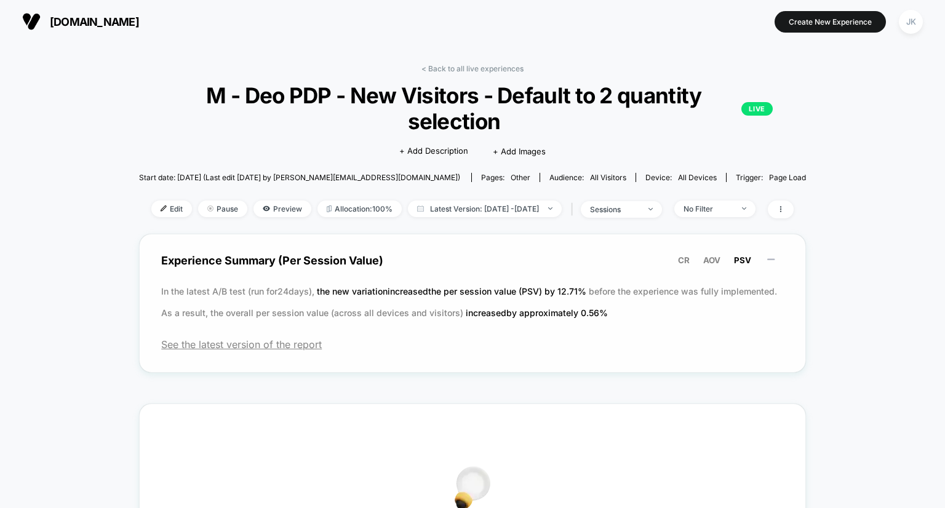
scroll to position [17, 0]
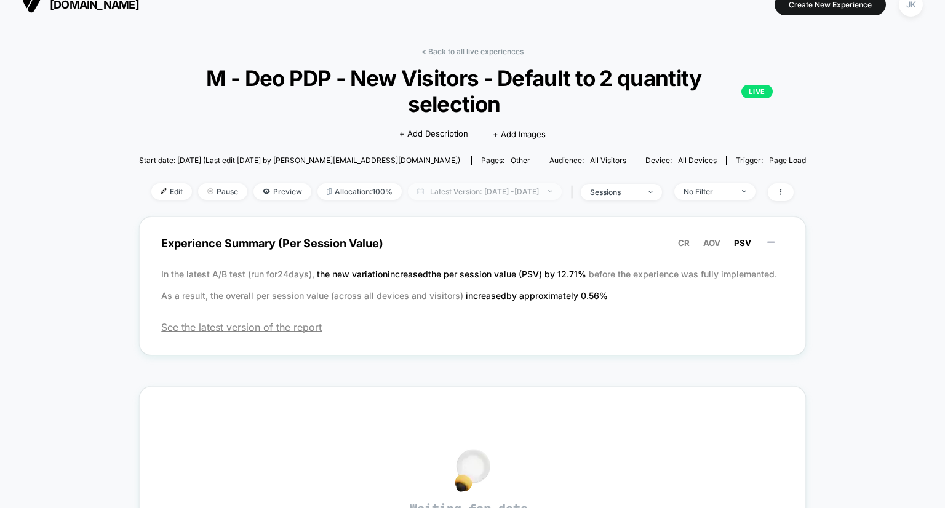
click at [542, 191] on span "Latest Version: [DATE] - [DATE]" at bounding box center [485, 191] width 154 height 17
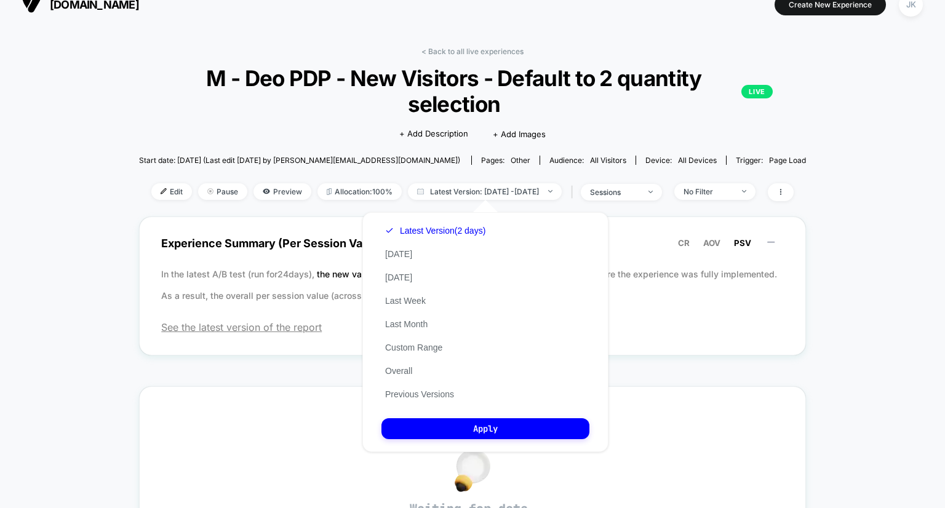
click at [430, 308] on div "Latest Version (2 days) [DATE] [DATE] Last Week Last Month Custom Range Overall…" at bounding box center [435, 312] width 108 height 187
click at [405, 276] on button "[DATE]" at bounding box center [398, 277] width 34 height 11
click at [411, 397] on button "Previous Versions" at bounding box center [419, 394] width 76 height 11
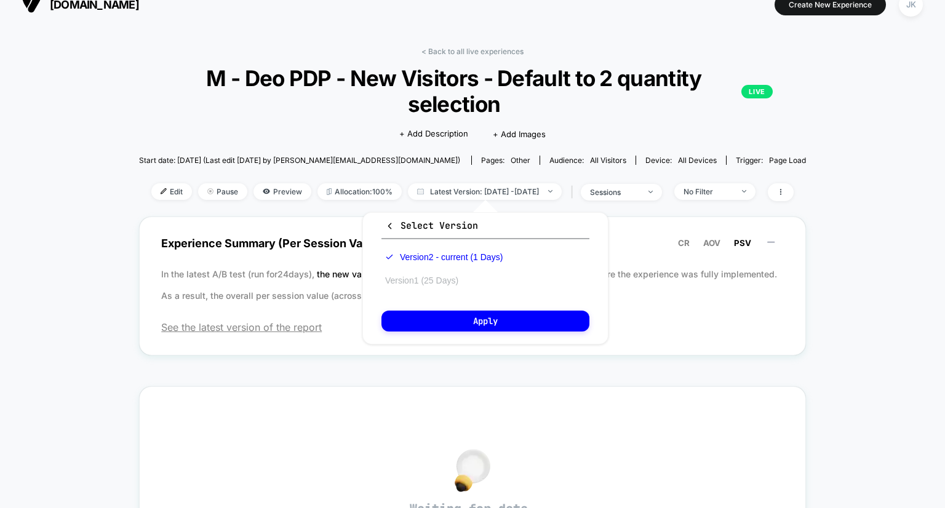
click at [442, 276] on button "Version 1 (25 Days)" at bounding box center [421, 280] width 81 height 11
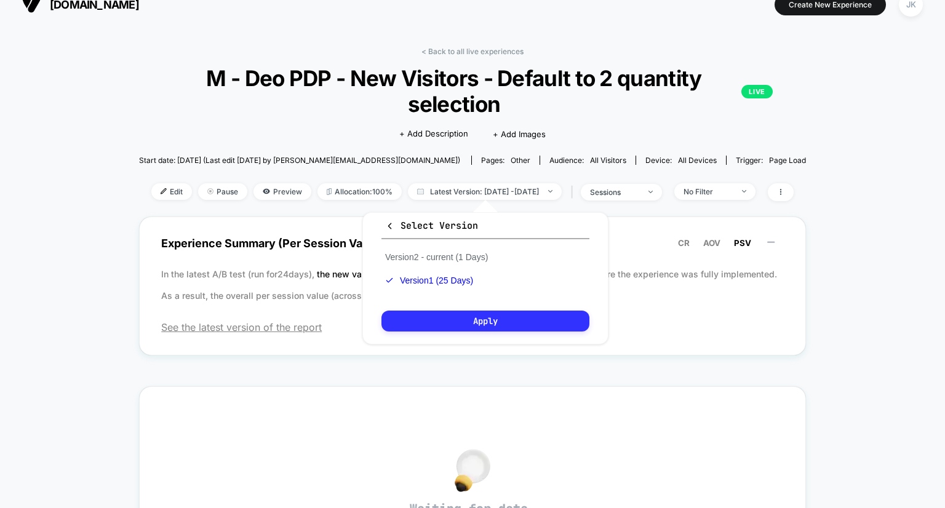
click at [477, 319] on button "Apply" at bounding box center [485, 321] width 208 height 21
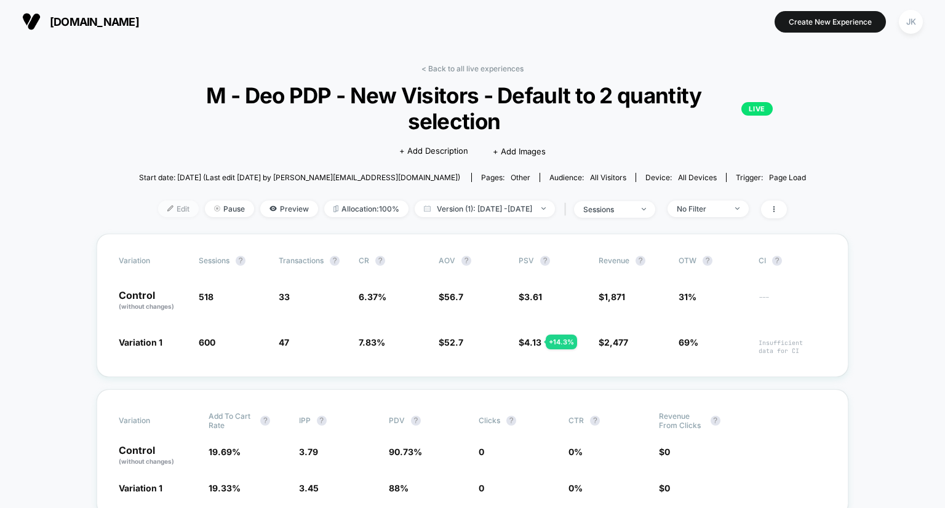
click at [158, 213] on span "Edit" at bounding box center [178, 209] width 41 height 17
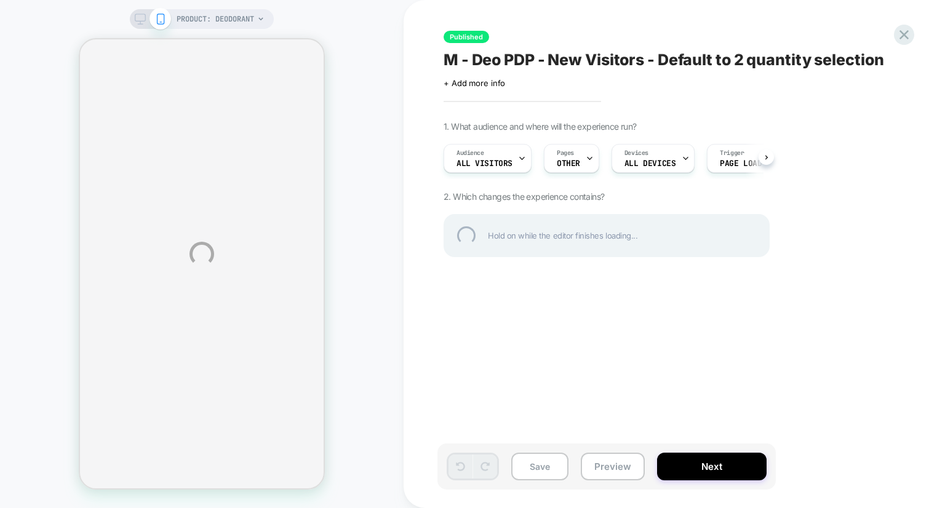
click at [561, 58] on div "M - Deo PDP - New Visitors - Default to 2 quantity selection" at bounding box center [668, 59] width 449 height 18
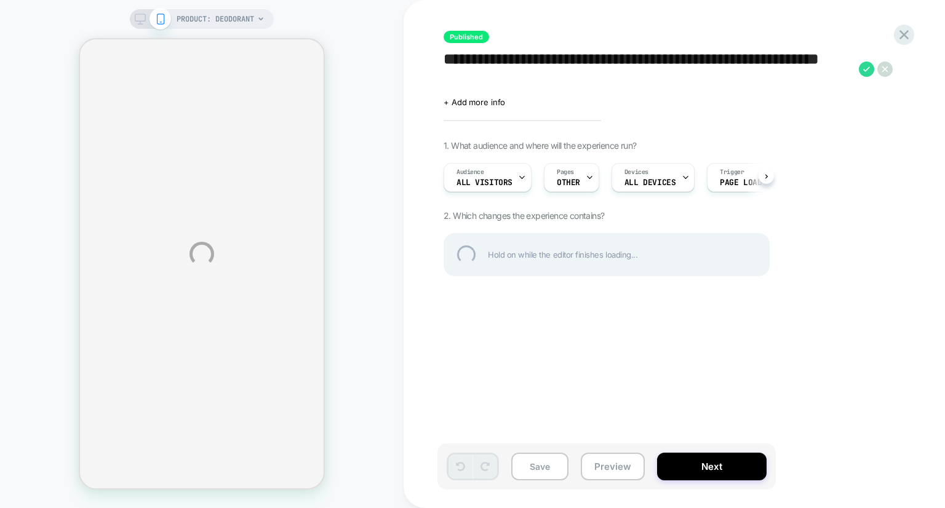
click at [558, 55] on textarea "**********" at bounding box center [648, 69] width 409 height 38
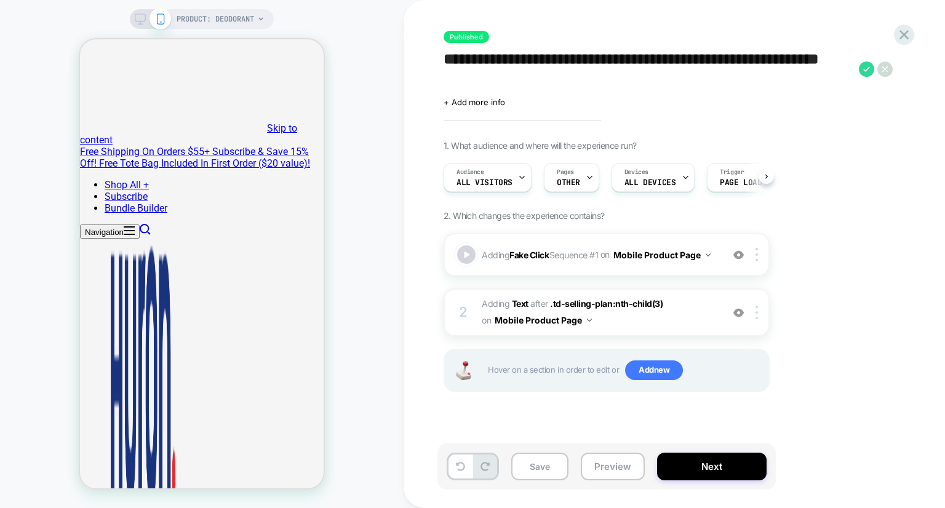
type textarea "**********"
click at [866, 69] on icon at bounding box center [866, 69] width 15 height 15
click at [828, 239] on div "1. What audience and where will the experience run? Audience All Visitors Pages…" at bounding box center [668, 281] width 449 height 282
click at [864, 67] on icon at bounding box center [866, 69] width 15 height 15
click at [884, 146] on button "Yes" at bounding box center [895, 151] width 61 height 19
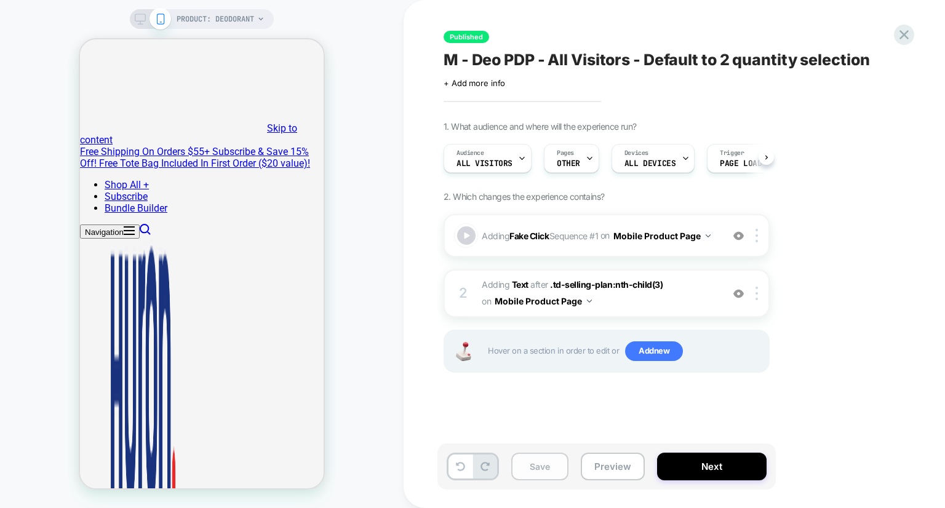
click at [543, 468] on button "Save" at bounding box center [539, 467] width 57 height 28
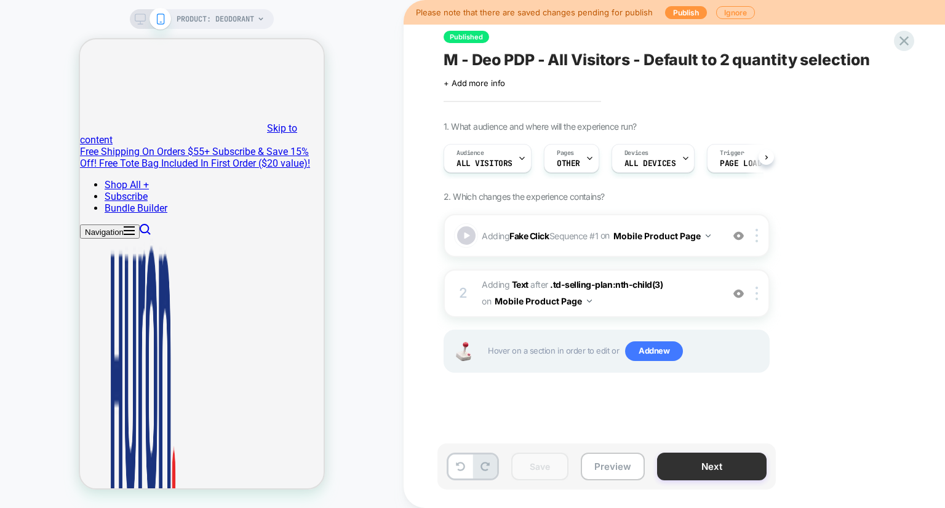
click at [687, 469] on button "Next" at bounding box center [712, 467] width 110 height 28
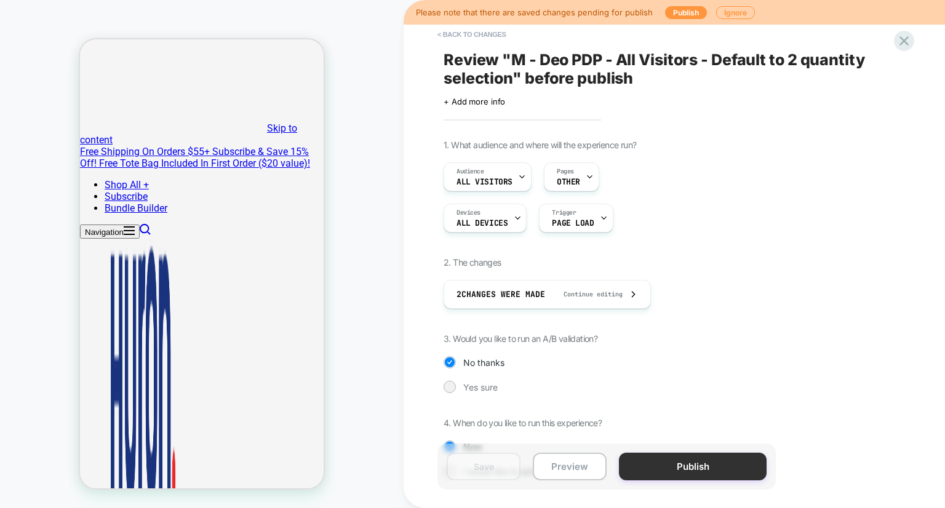
click at [706, 468] on button "Publish" at bounding box center [693, 467] width 148 height 28
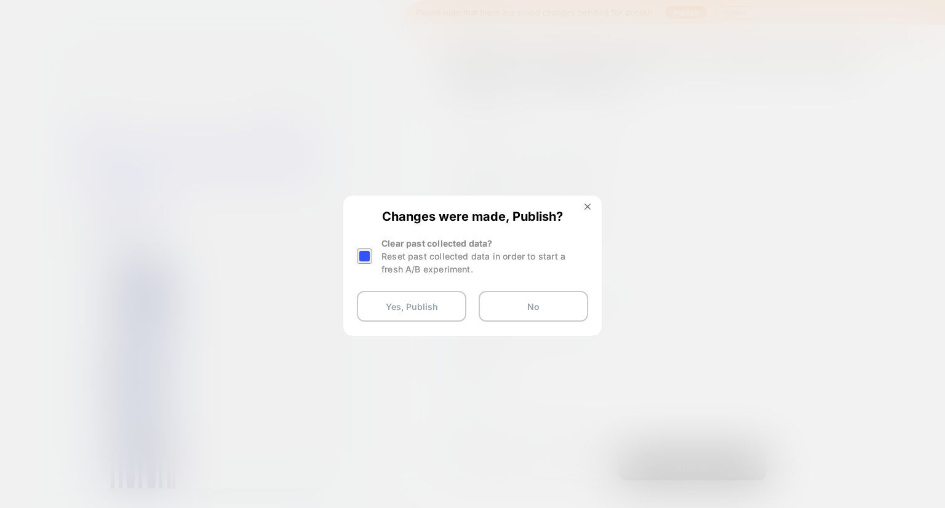
click at [362, 252] on div at bounding box center [364, 256] width 15 height 15
click at [440, 311] on button "Yes, Publish" at bounding box center [412, 306] width 110 height 31
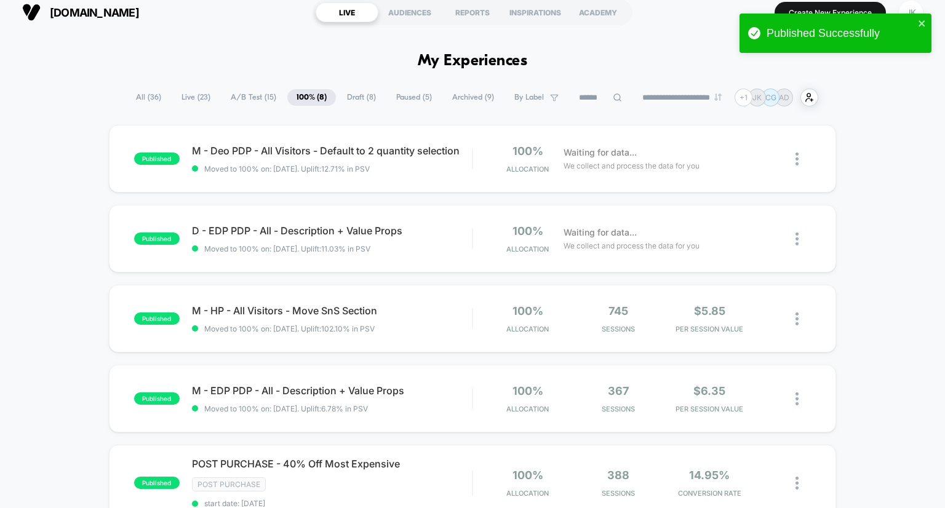
scroll to position [7, 0]
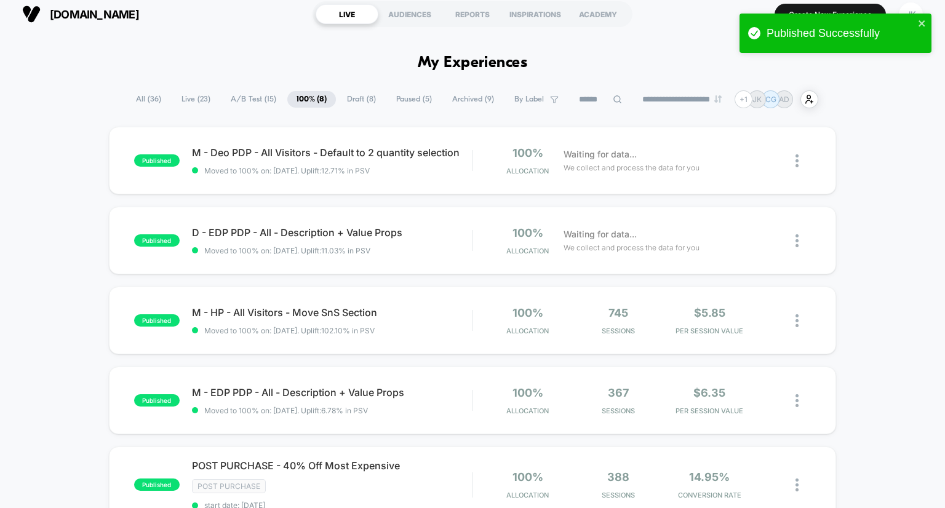
click at [252, 100] on span "A/B Test ( 15 )" at bounding box center [254, 99] width 64 height 17
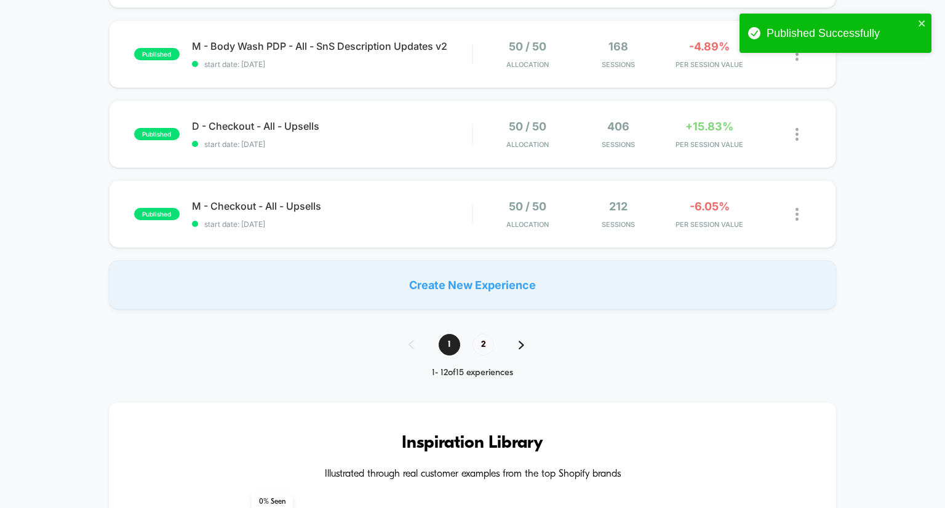
scroll to position [972, 0]
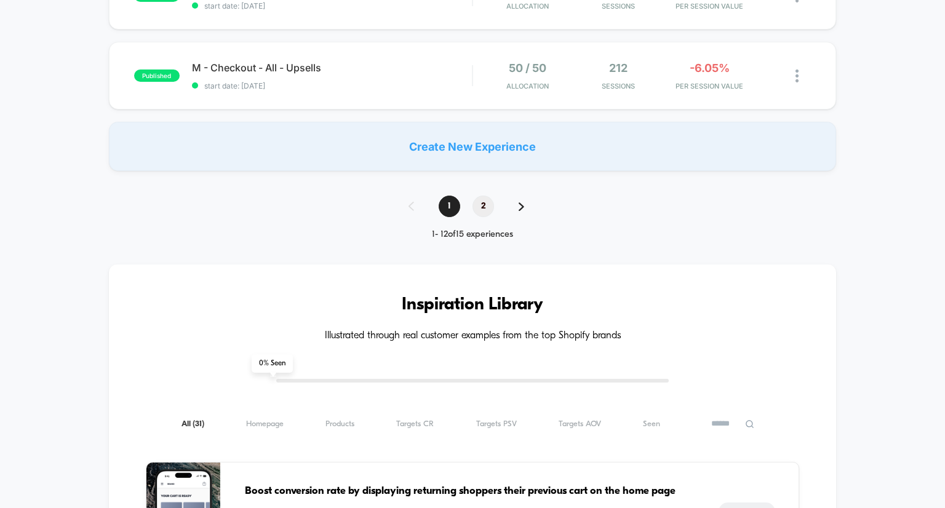
click at [479, 214] on span "2" at bounding box center [484, 207] width 22 height 22
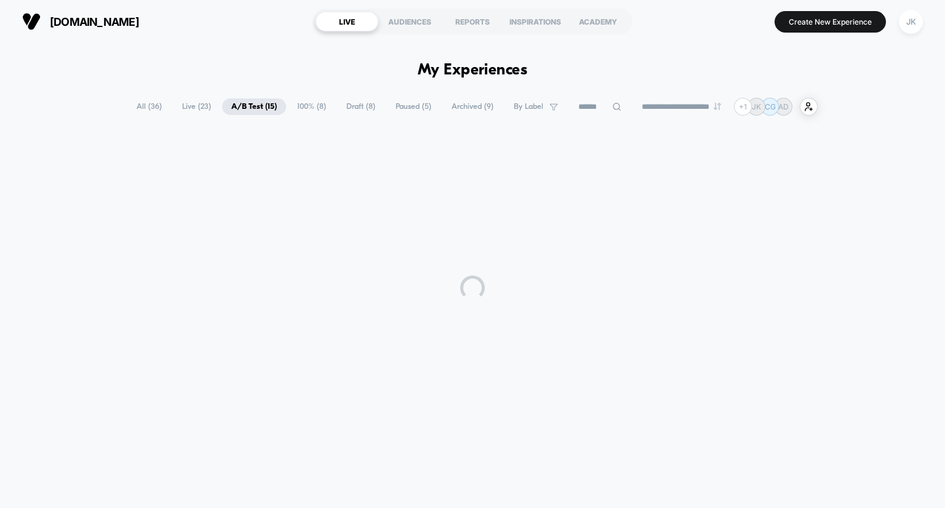
scroll to position [0, 0]
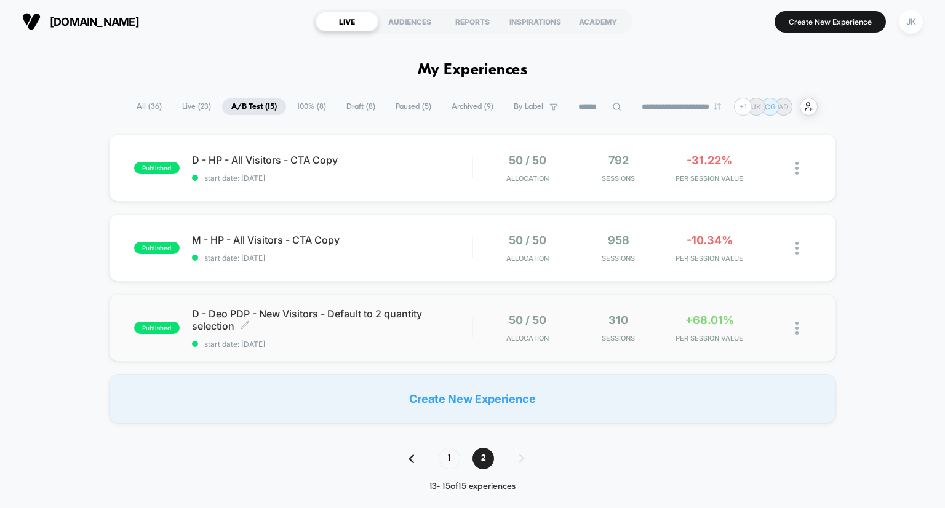
click at [369, 316] on span "D - Deo PDP - New Visitors - Default to 2 quantity selection Click to edit expe…" at bounding box center [332, 320] width 281 height 25
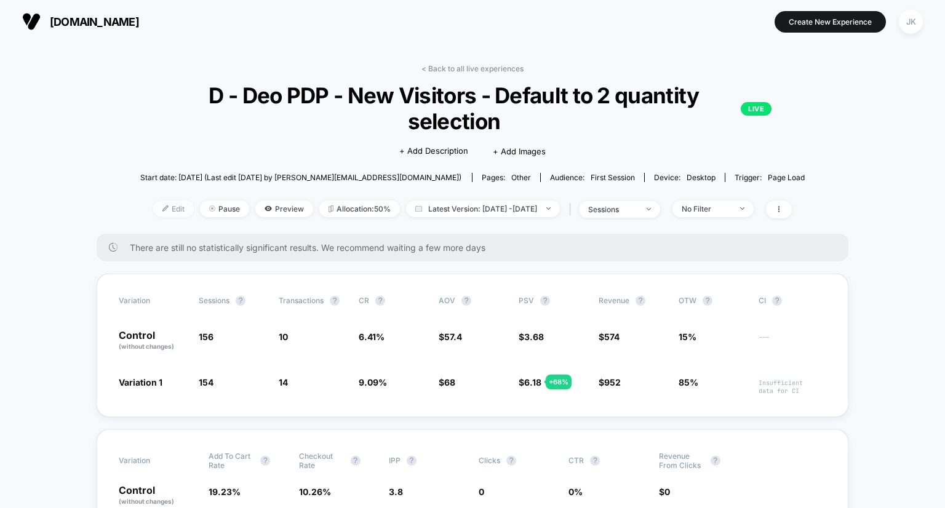
click at [153, 212] on span "Edit" at bounding box center [173, 209] width 41 height 17
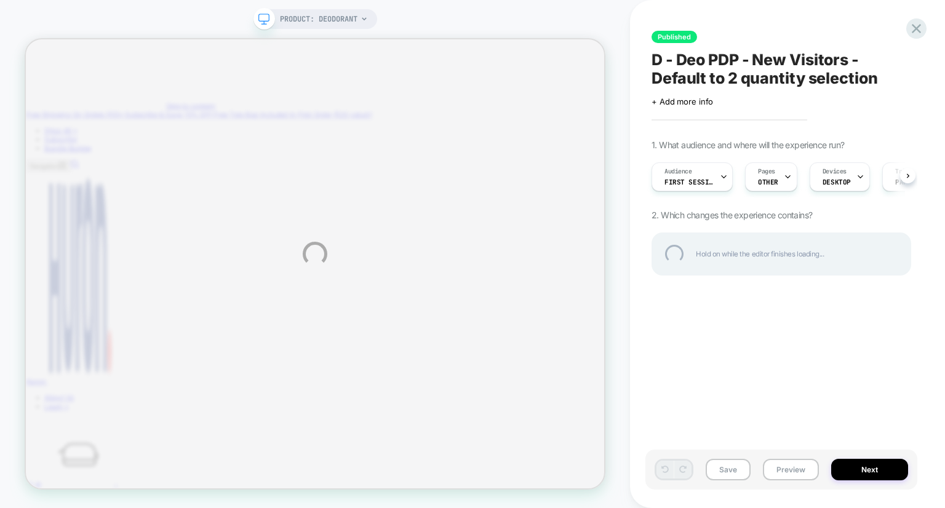
click at [709, 179] on div "PRODUCT: Deodorant Published D - Deo PDP - New Visitors - Default to 2 quantity…" at bounding box center [472, 254] width 945 height 508
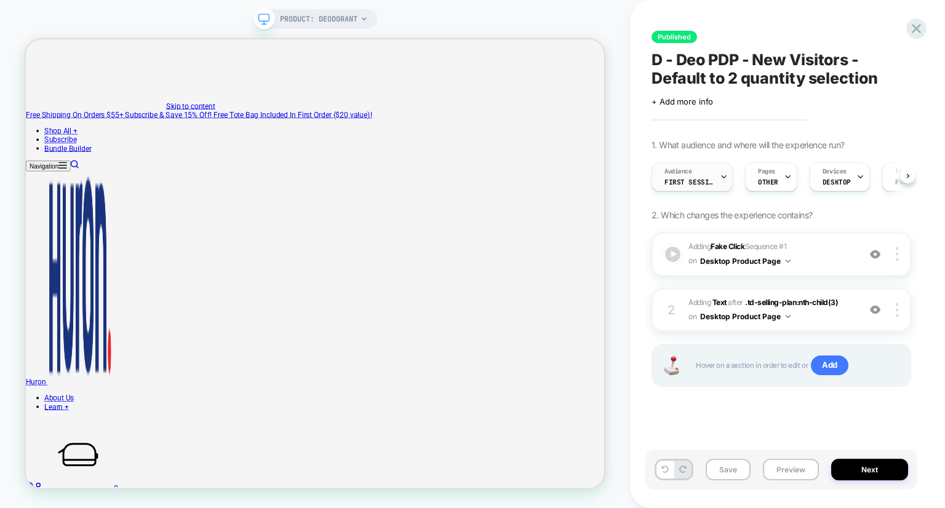
click at [690, 190] on div "Audience First Session" at bounding box center [689, 177] width 74 height 28
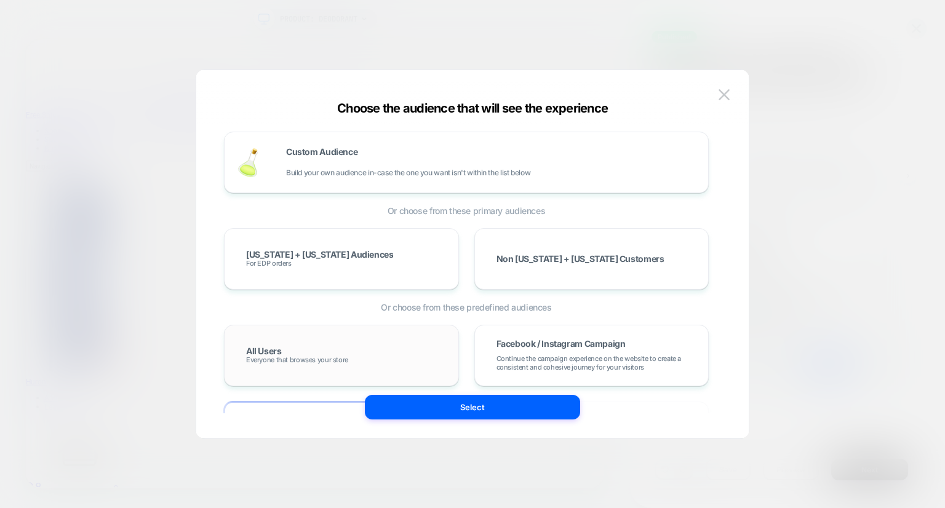
click at [309, 350] on div "All Users Everyone that browses your store" at bounding box center [341, 356] width 209 height 36
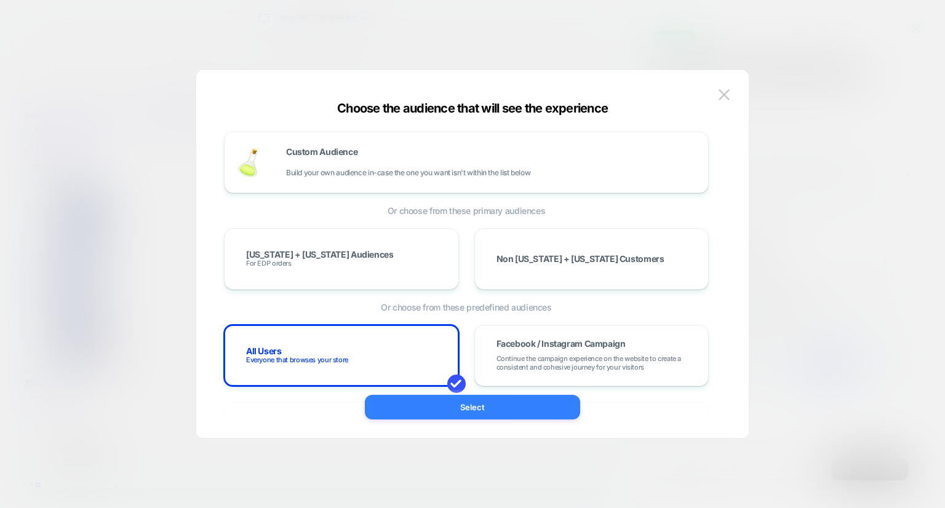
click at [445, 411] on button "Select" at bounding box center [472, 407] width 215 height 25
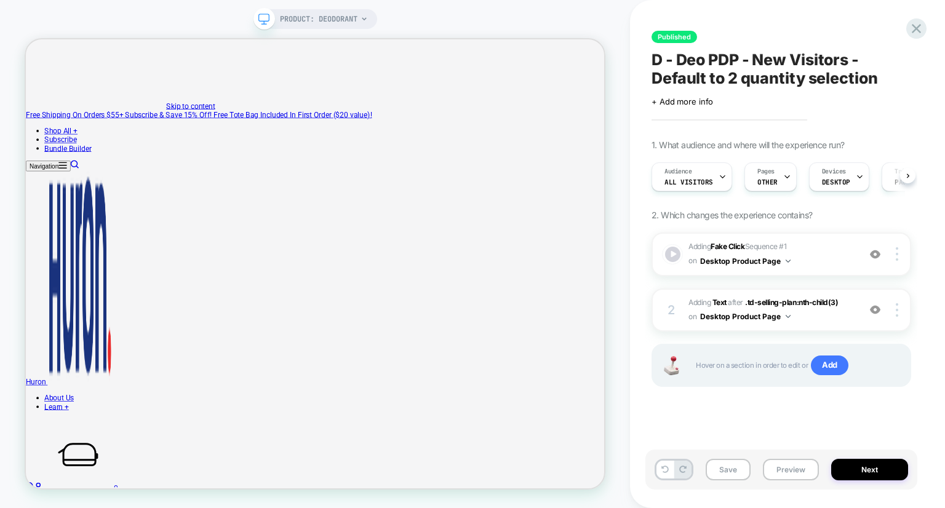
click at [780, 47] on div "Published D - Deo PDP - New Visitors - Default to 2 quantity selection Click to…" at bounding box center [781, 254] width 272 height 484
click at [770, 68] on span "D - Deo PDP - New Visitors - Default to 2 quantity selection" at bounding box center [782, 68] width 260 height 37
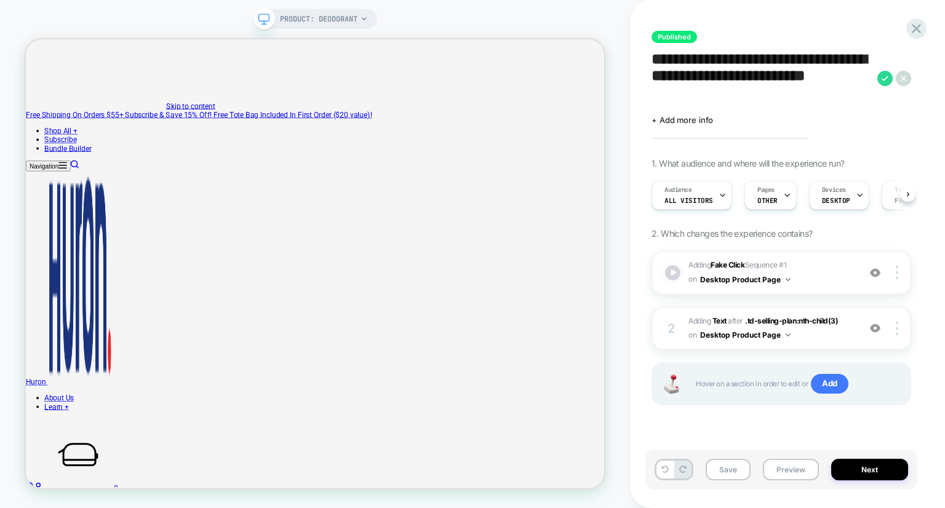
click at [768, 58] on textarea "**********" at bounding box center [762, 77] width 220 height 55
type textarea "**********"
click at [887, 76] on icon at bounding box center [884, 78] width 15 height 15
click at [882, 154] on button "Yes" at bounding box center [895, 160] width 61 height 19
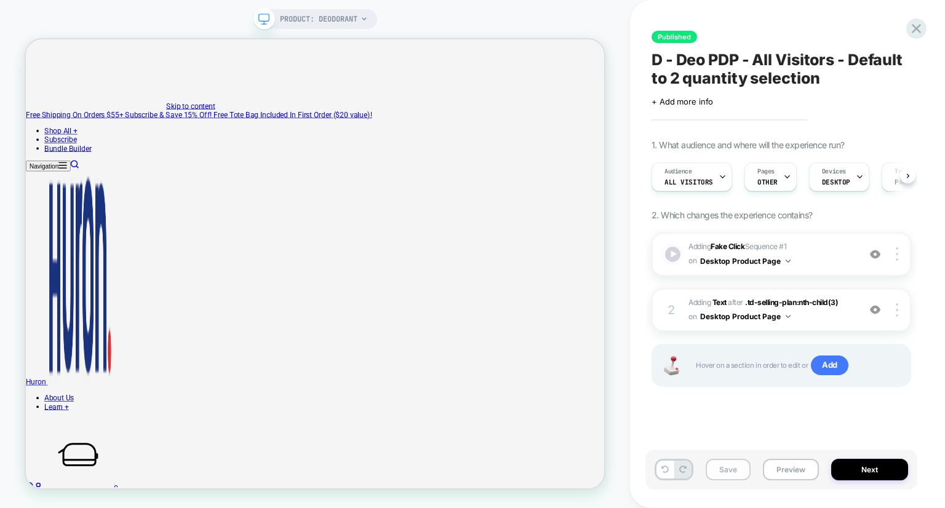
click at [722, 472] on button "Save" at bounding box center [728, 470] width 45 height 22
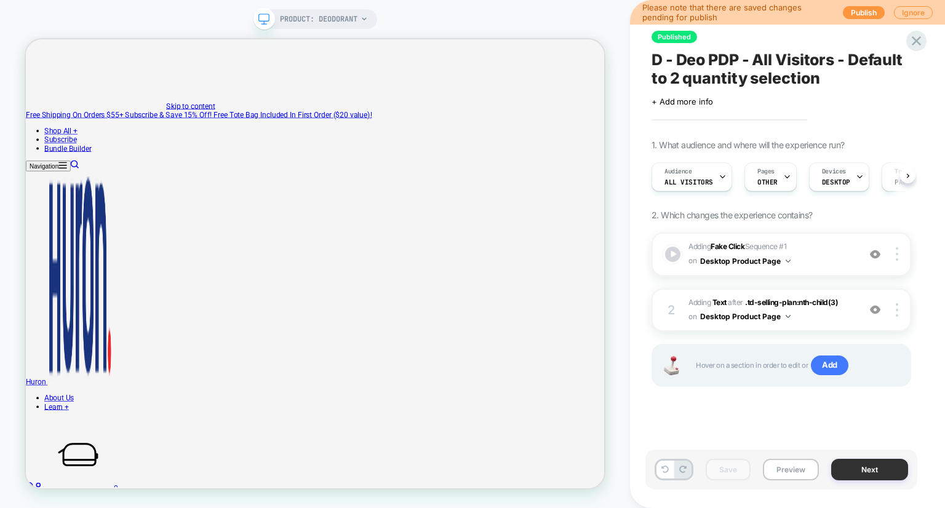
click at [855, 468] on button "Next" at bounding box center [869, 470] width 77 height 22
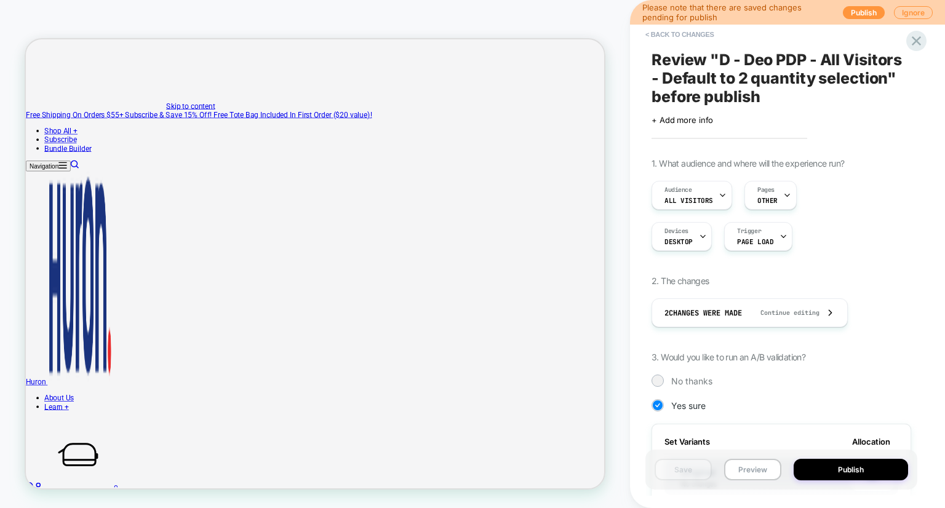
scroll to position [0, 1]
click at [688, 381] on span "No thanks" at bounding box center [691, 381] width 41 height 10
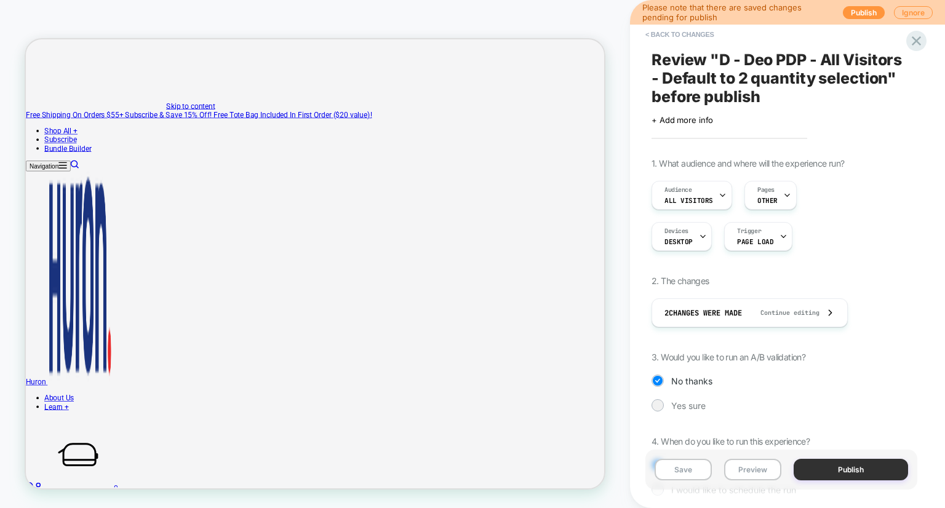
click at [836, 468] on button "Publish" at bounding box center [851, 470] width 114 height 22
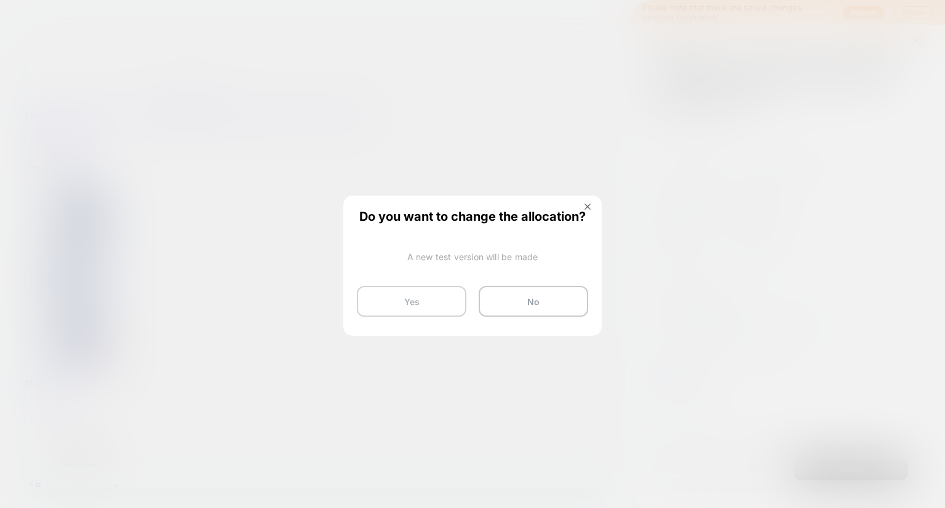
click at [431, 301] on button "Yes" at bounding box center [412, 301] width 110 height 31
